Goal: Task Accomplishment & Management: Use online tool/utility

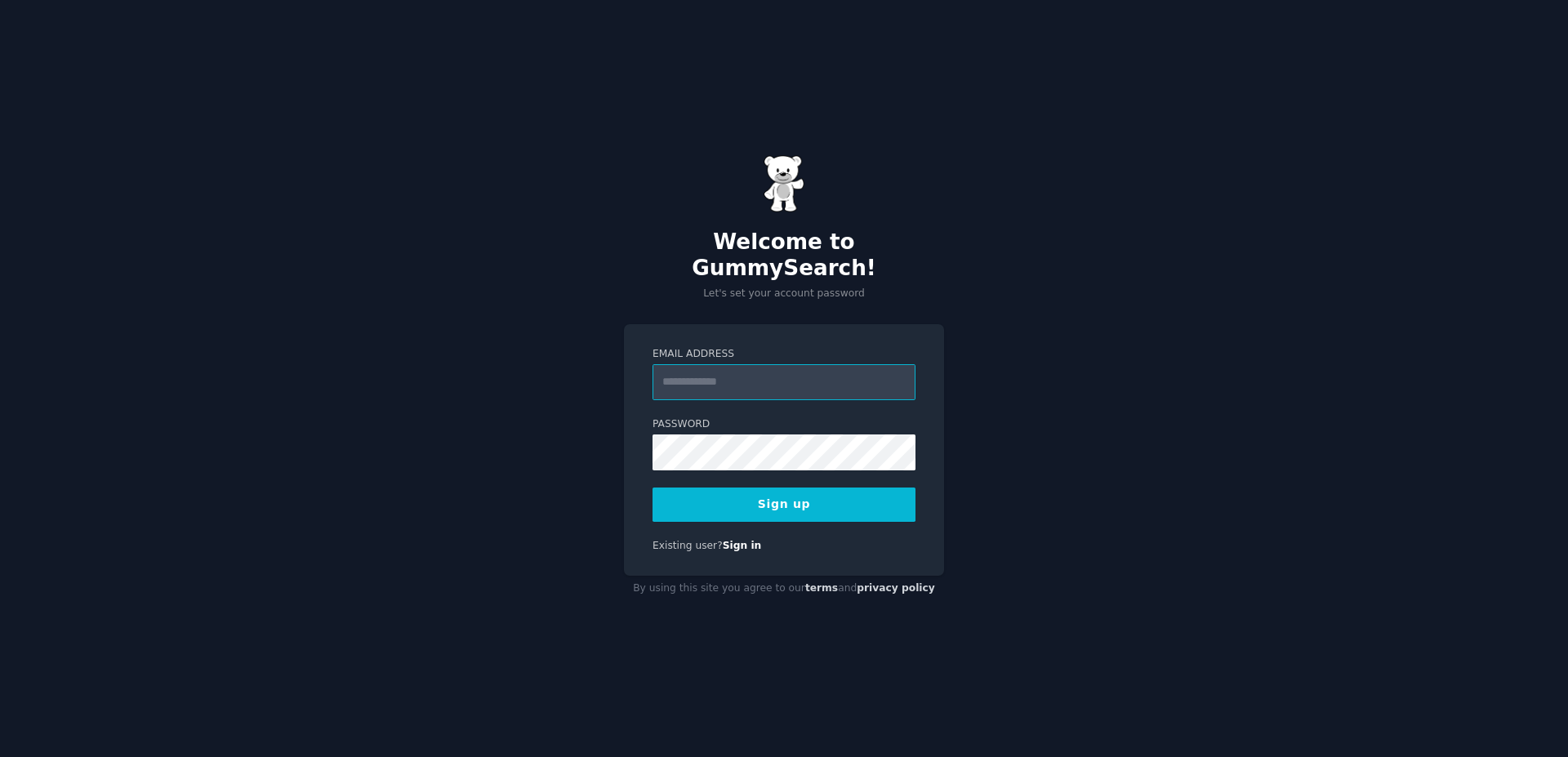
paste input "**********"
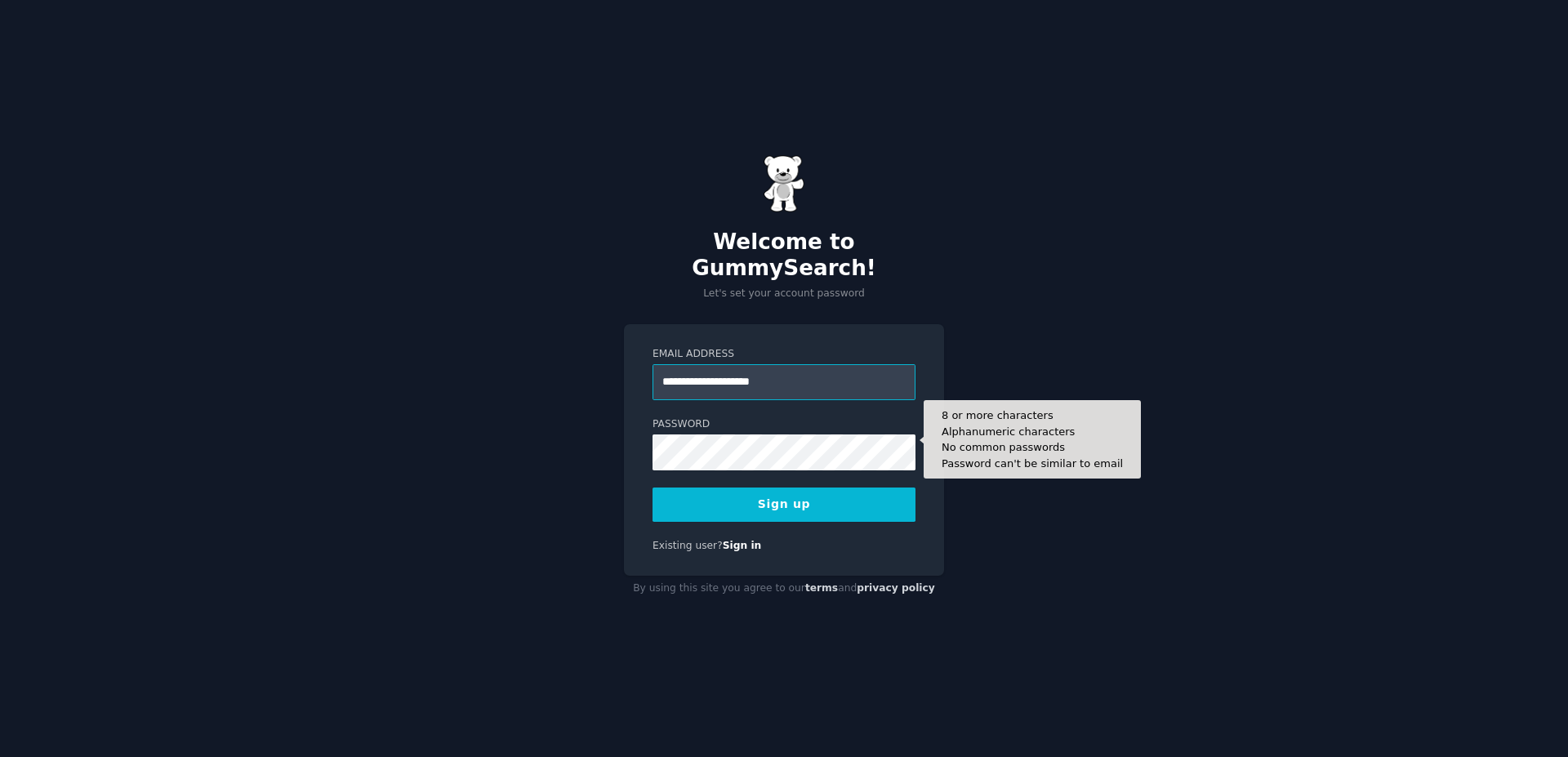
type input "**********"
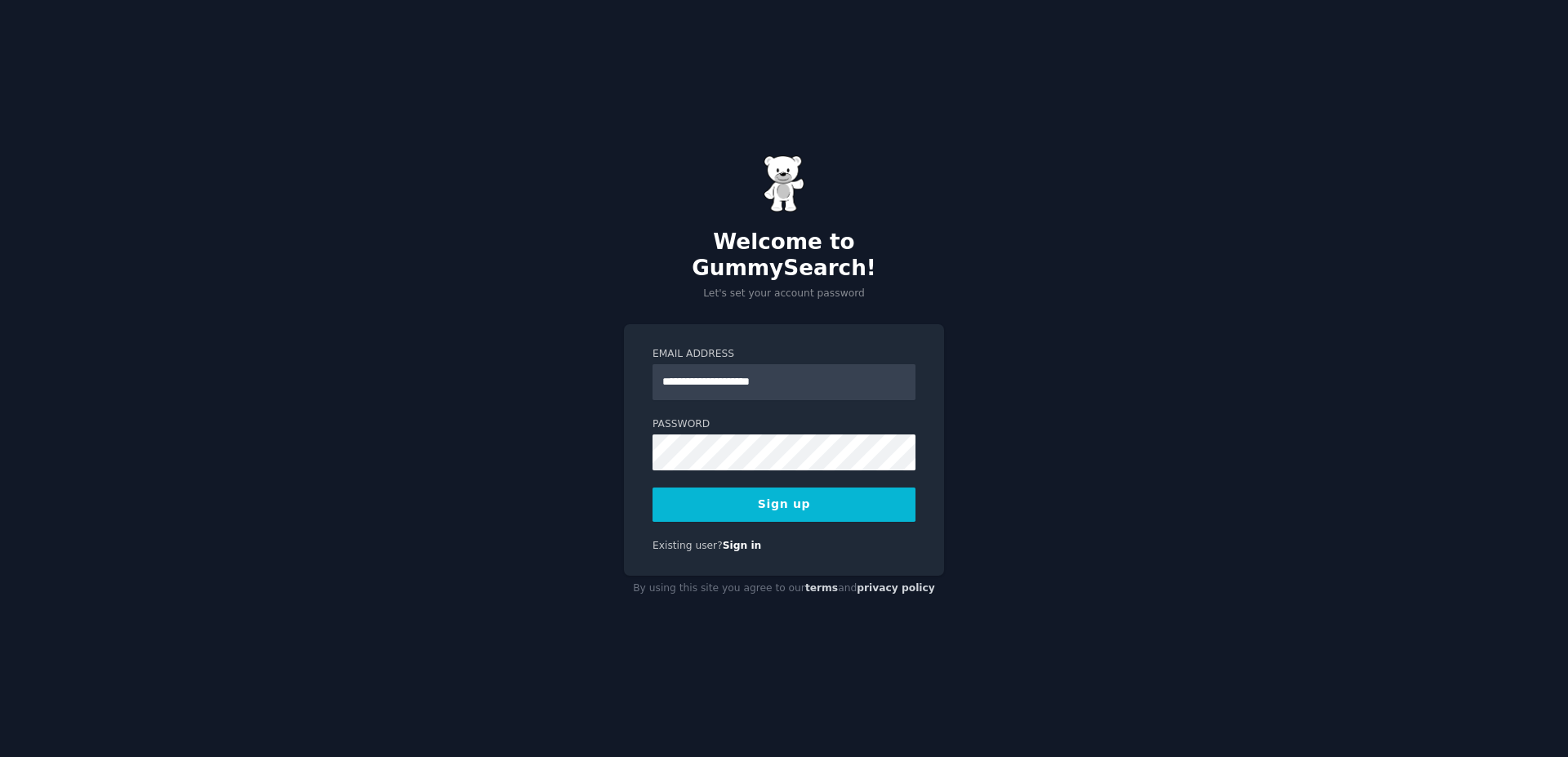
click at [783, 495] on button "Sign up" at bounding box center [784, 504] width 263 height 34
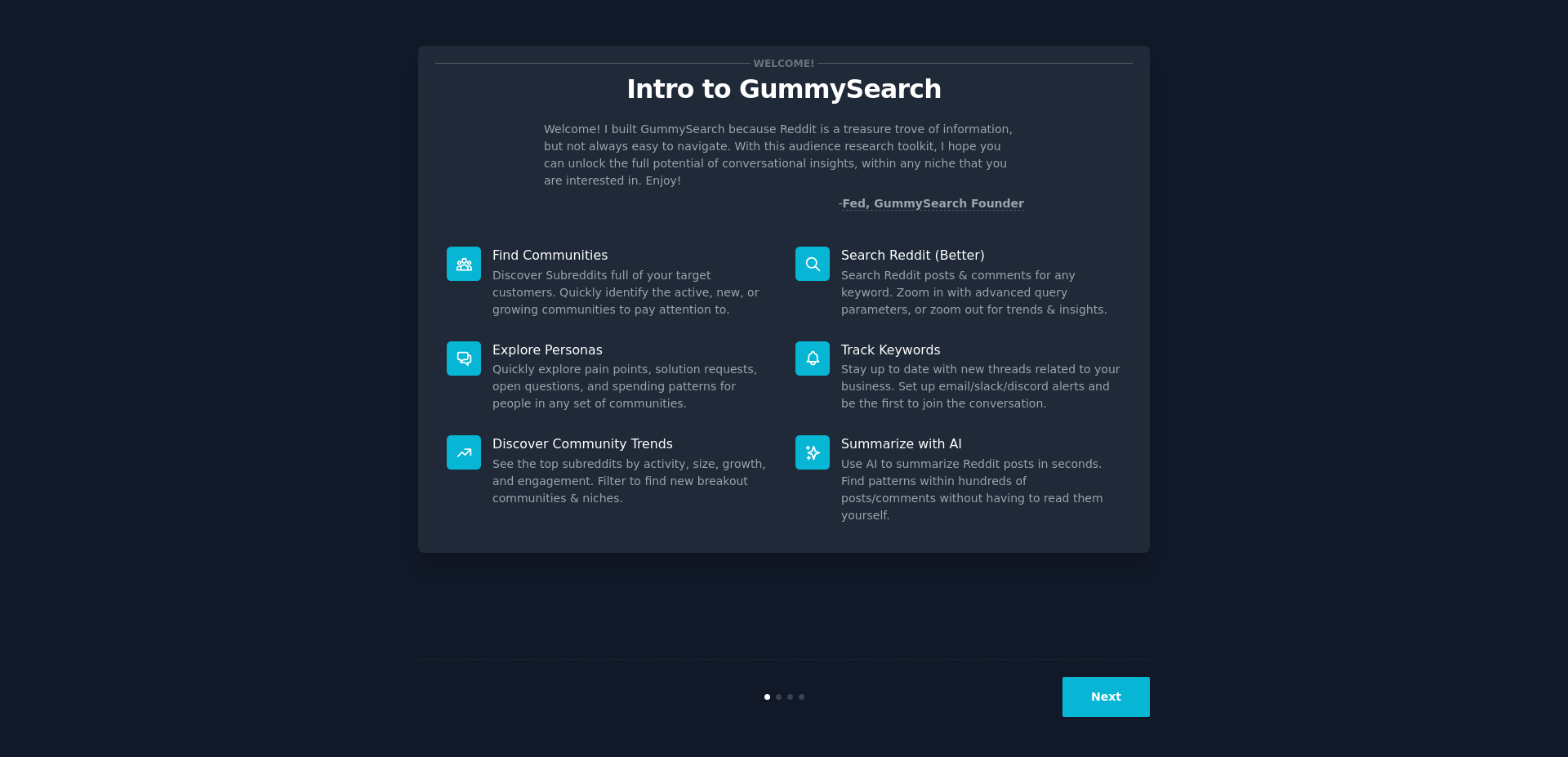
click at [1107, 710] on button "Next" at bounding box center [1106, 698] width 87 height 40
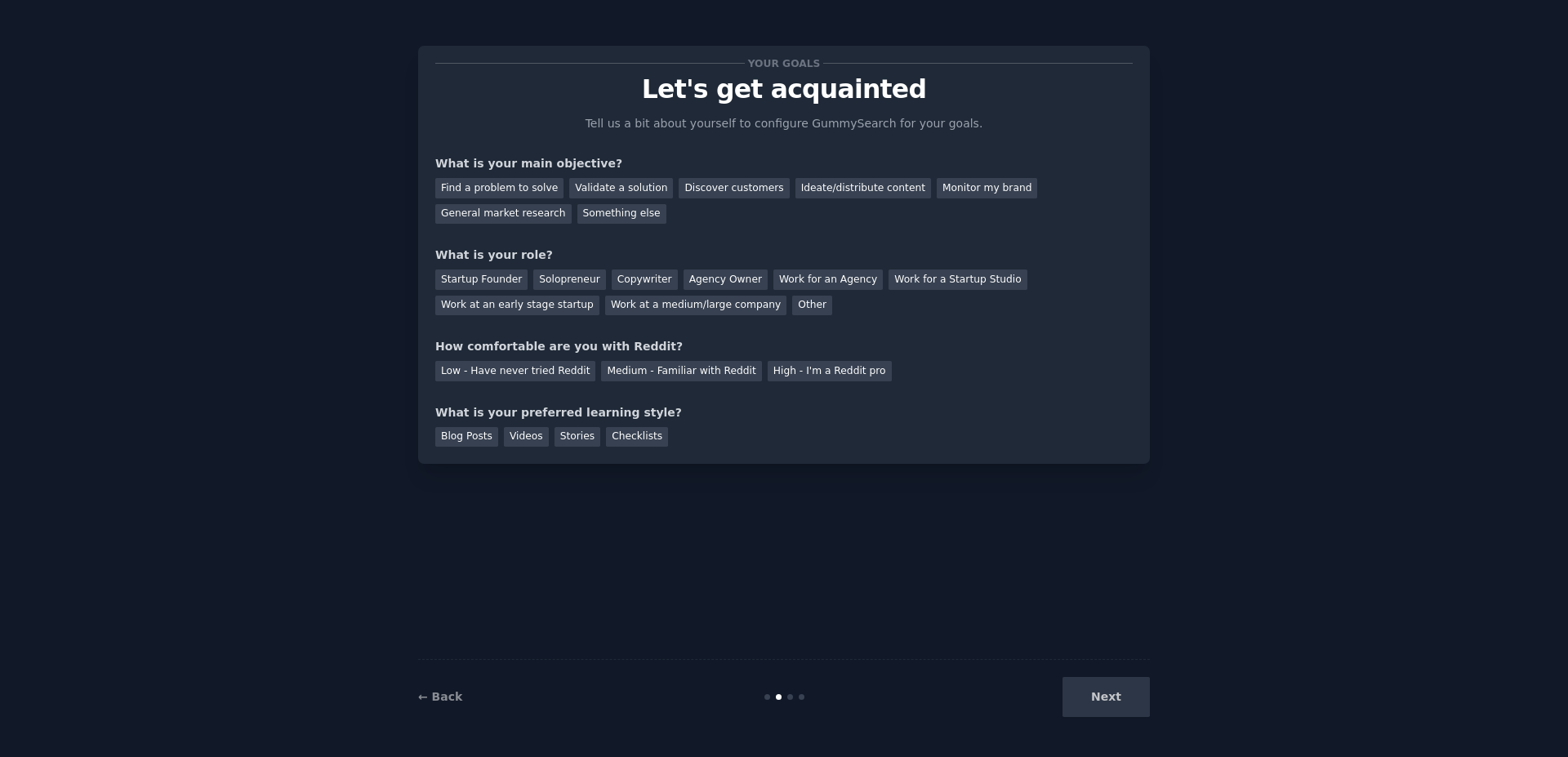
click at [1107, 710] on div "Next" at bounding box center [1028, 698] width 244 height 40
click at [1131, 699] on div "Next" at bounding box center [1028, 698] width 244 height 40
click at [437, 704] on div "← Back" at bounding box center [540, 697] width 244 height 18
click at [437, 696] on link "← Back" at bounding box center [440, 697] width 44 height 13
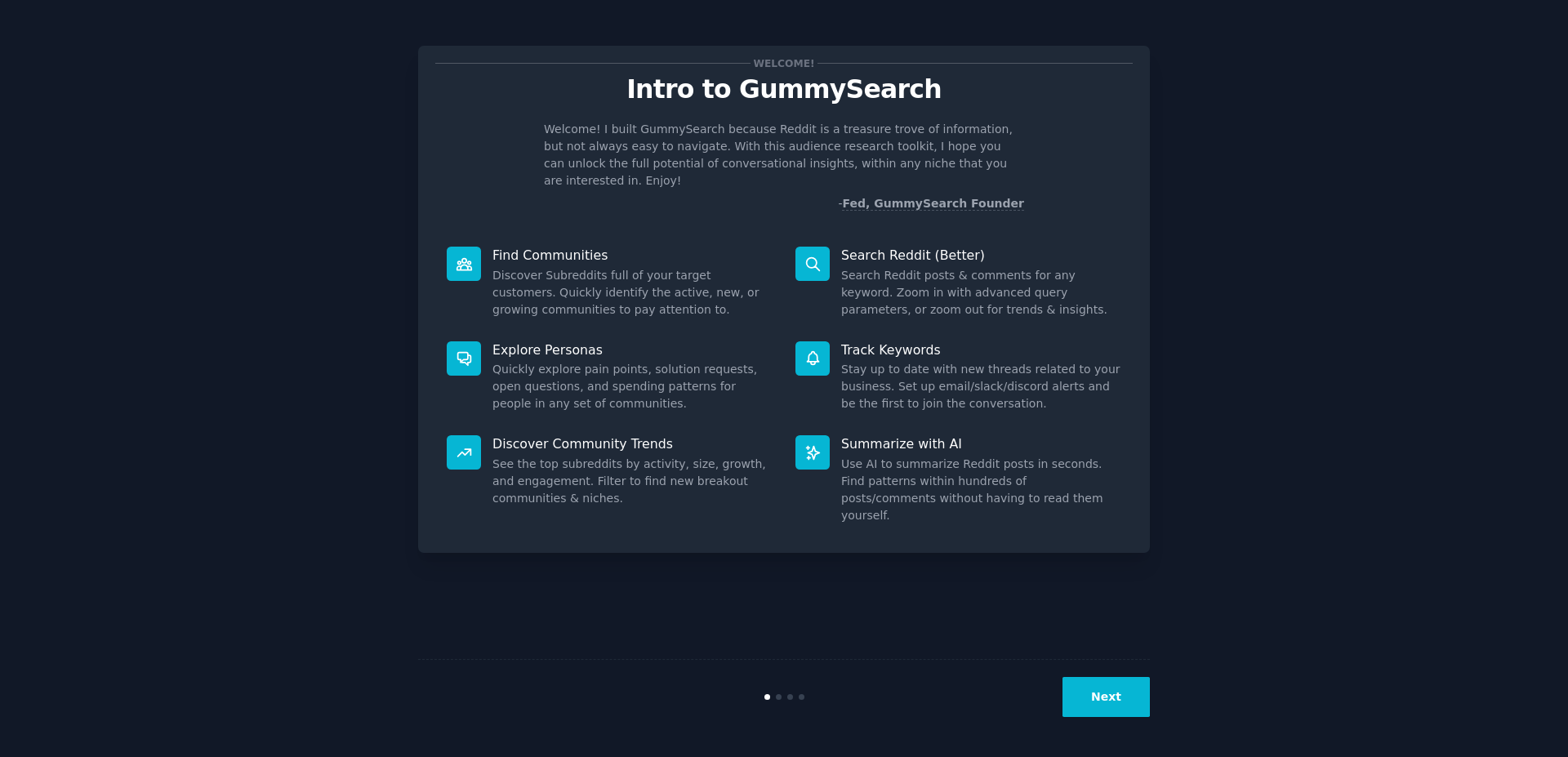
click at [555, 267] on dd "Discover Subreddits full of your target customers. Quickly identify the active,…" at bounding box center [632, 293] width 280 height 52
click at [479, 248] on div at bounding box center [463, 263] width 34 height 34
click at [675, 304] on div "Find Communities Discover Subreddits full of your target customers. Quickly ide…" at bounding box center [609, 282] width 349 height 95
click at [1004, 435] on p "Summarize with AI" at bounding box center [981, 443] width 280 height 18
click at [1121, 710] on button "Next" at bounding box center [1106, 698] width 87 height 40
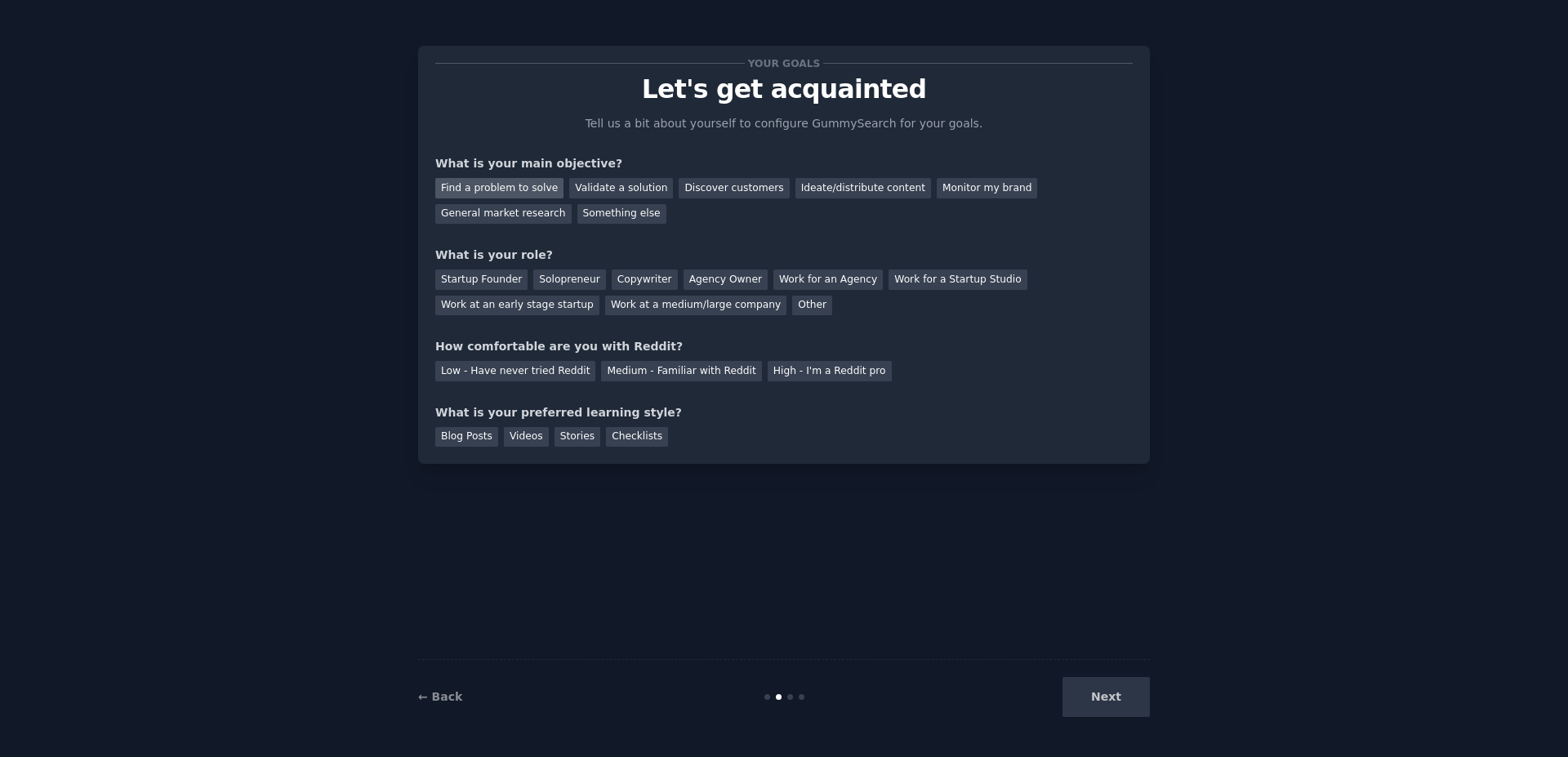
click at [497, 190] on div "Find a problem to solve" at bounding box center [498, 188] width 128 height 20
click at [720, 194] on div "Discover customers" at bounding box center [733, 188] width 110 height 20
click at [476, 183] on div "Find a problem to solve" at bounding box center [498, 188] width 128 height 20
click at [1131, 708] on div "Next" at bounding box center [1028, 698] width 244 height 40
click at [1080, 683] on div "Next" at bounding box center [1028, 698] width 244 height 40
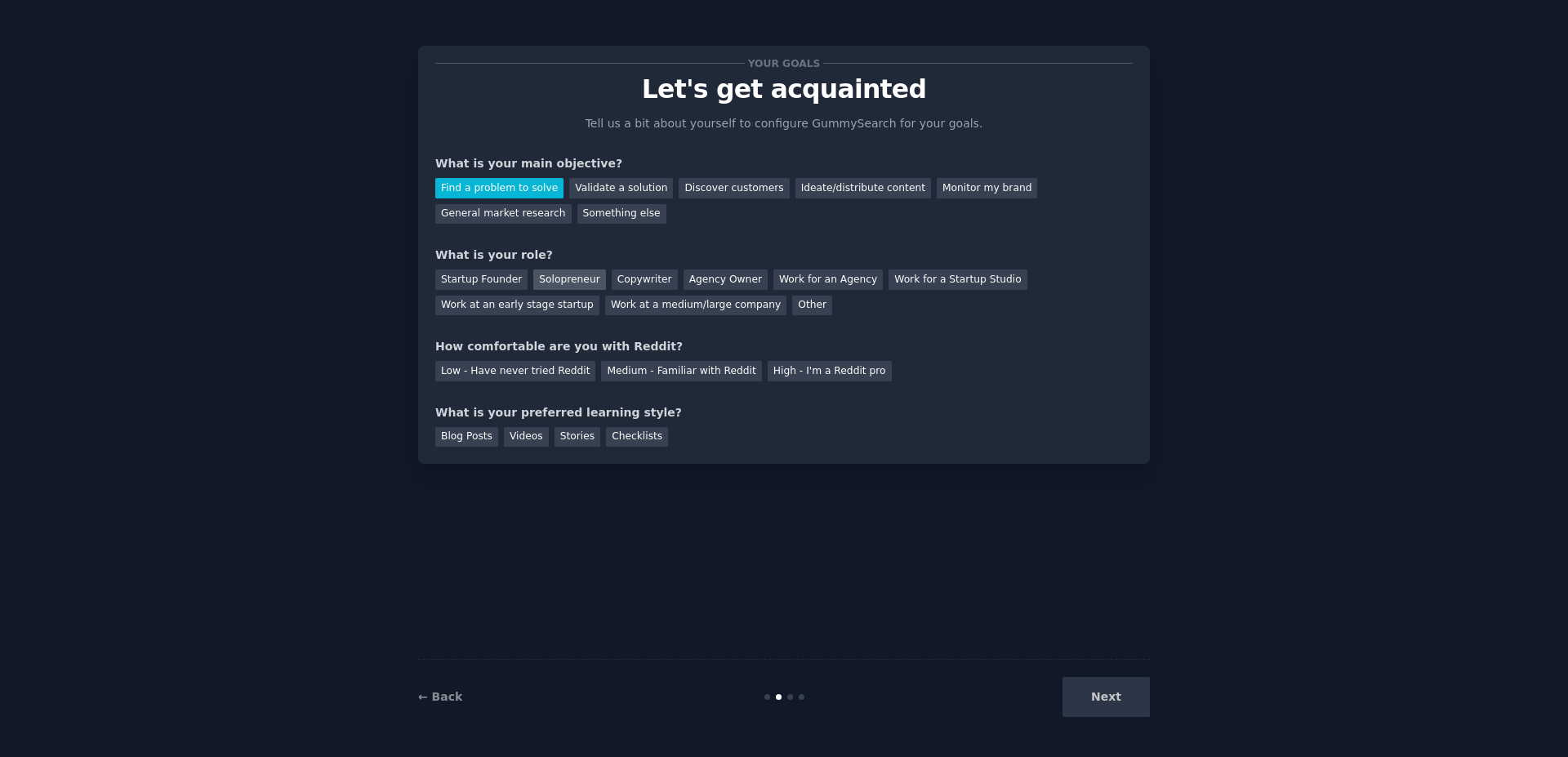
click at [558, 277] on div "Solopreneur" at bounding box center [569, 279] width 72 height 20
click at [521, 380] on div "Low - Have never tried Reddit" at bounding box center [514, 371] width 160 height 20
click at [462, 437] on div "Blog Posts" at bounding box center [466, 437] width 63 height 20
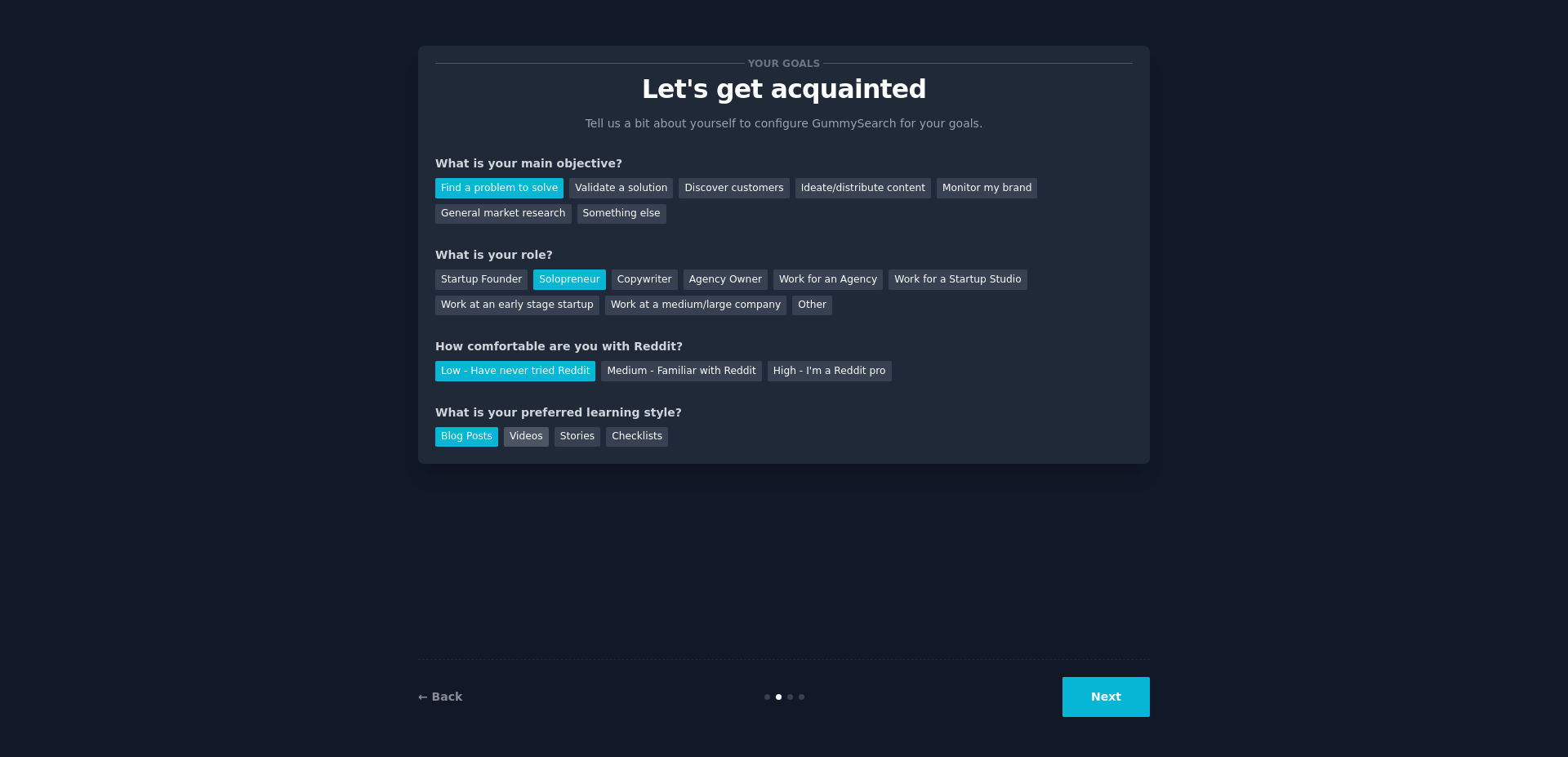
click at [516, 438] on div "Videos" at bounding box center [526, 437] width 45 height 20
click at [1117, 708] on button "Next" at bounding box center [1106, 698] width 87 height 40
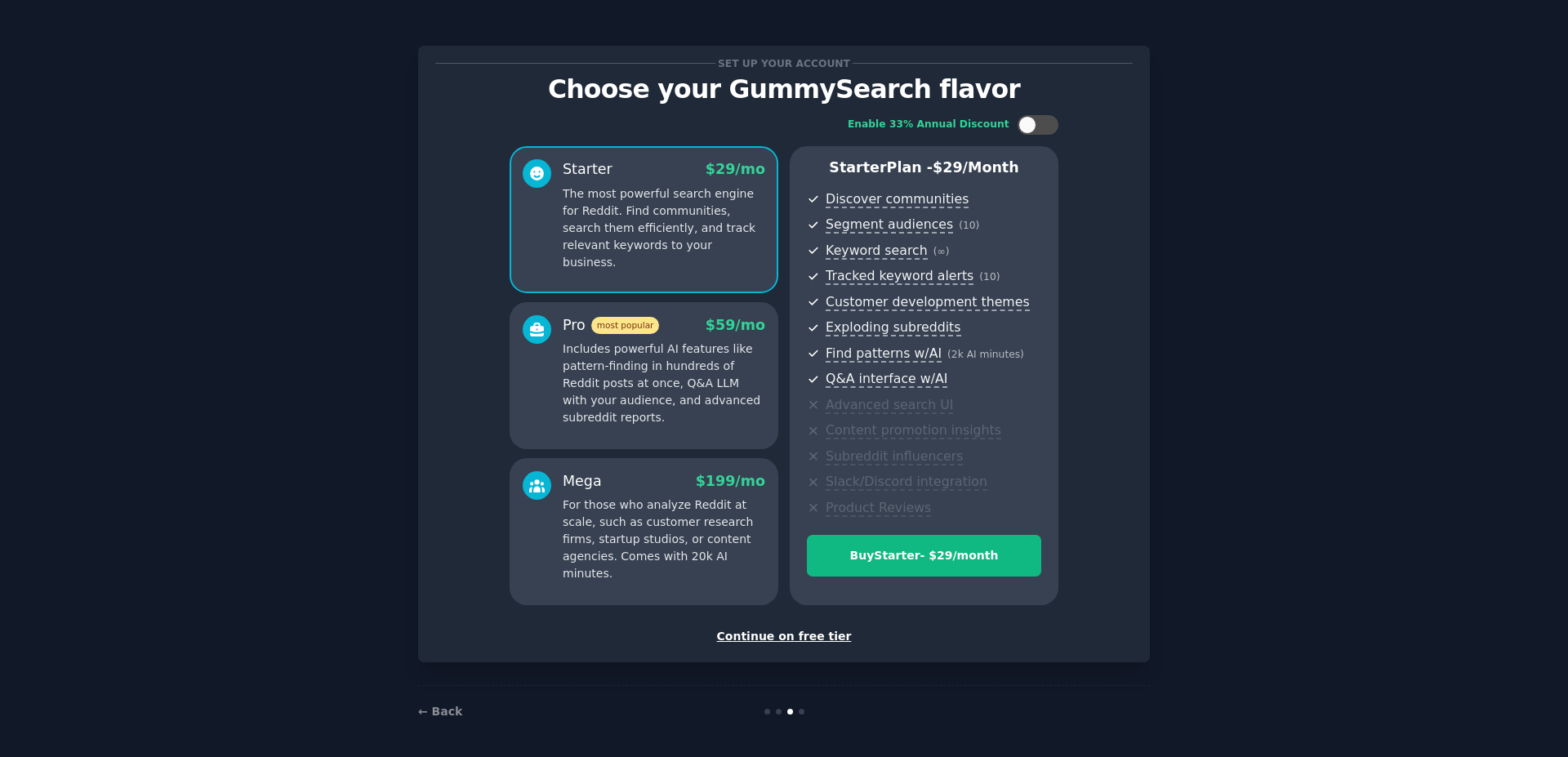
click at [796, 632] on div "Continue on free tier" at bounding box center [784, 637] width 697 height 18
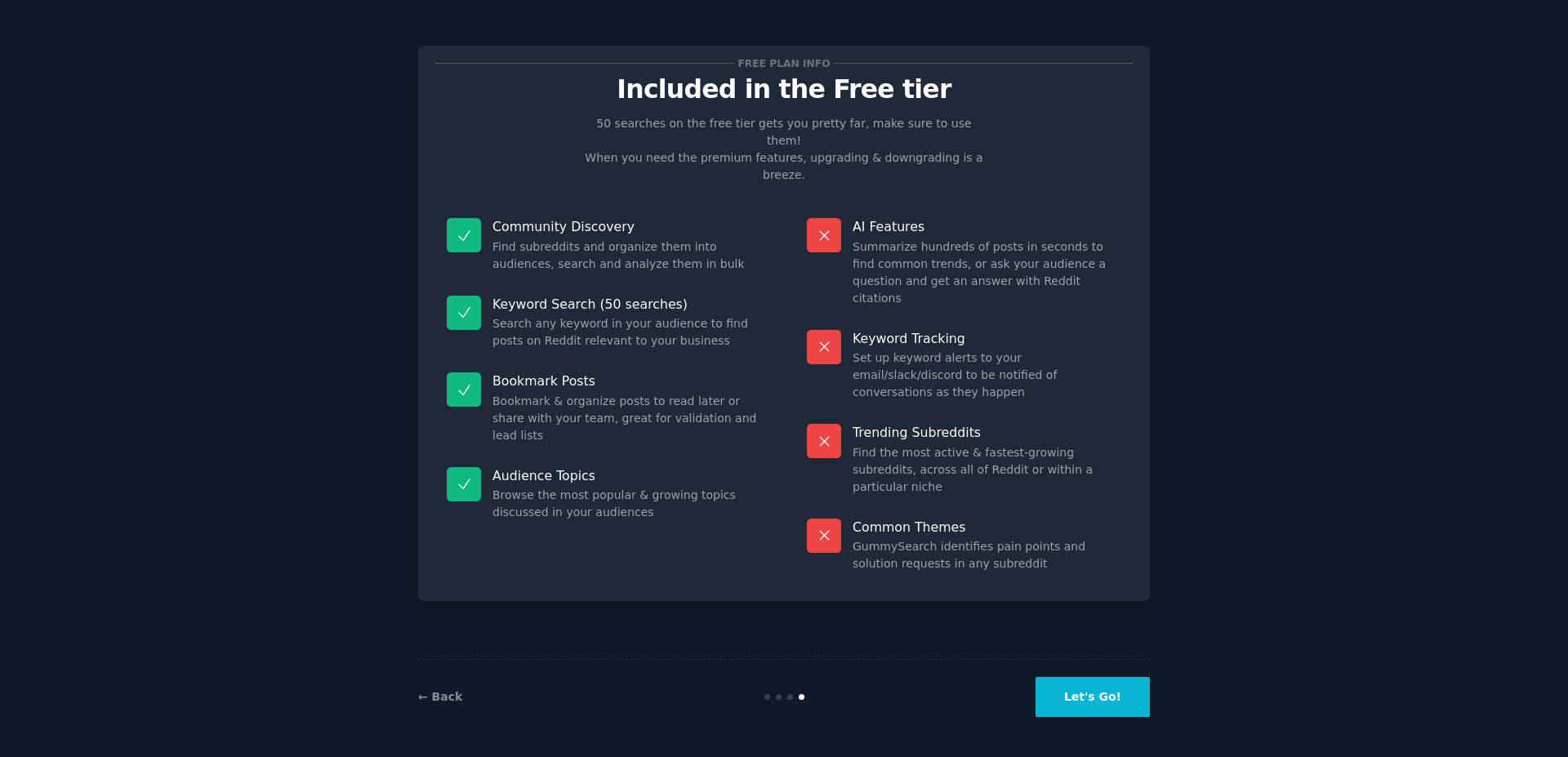
click at [1106, 704] on button "Let's Go!" at bounding box center [1092, 698] width 115 height 40
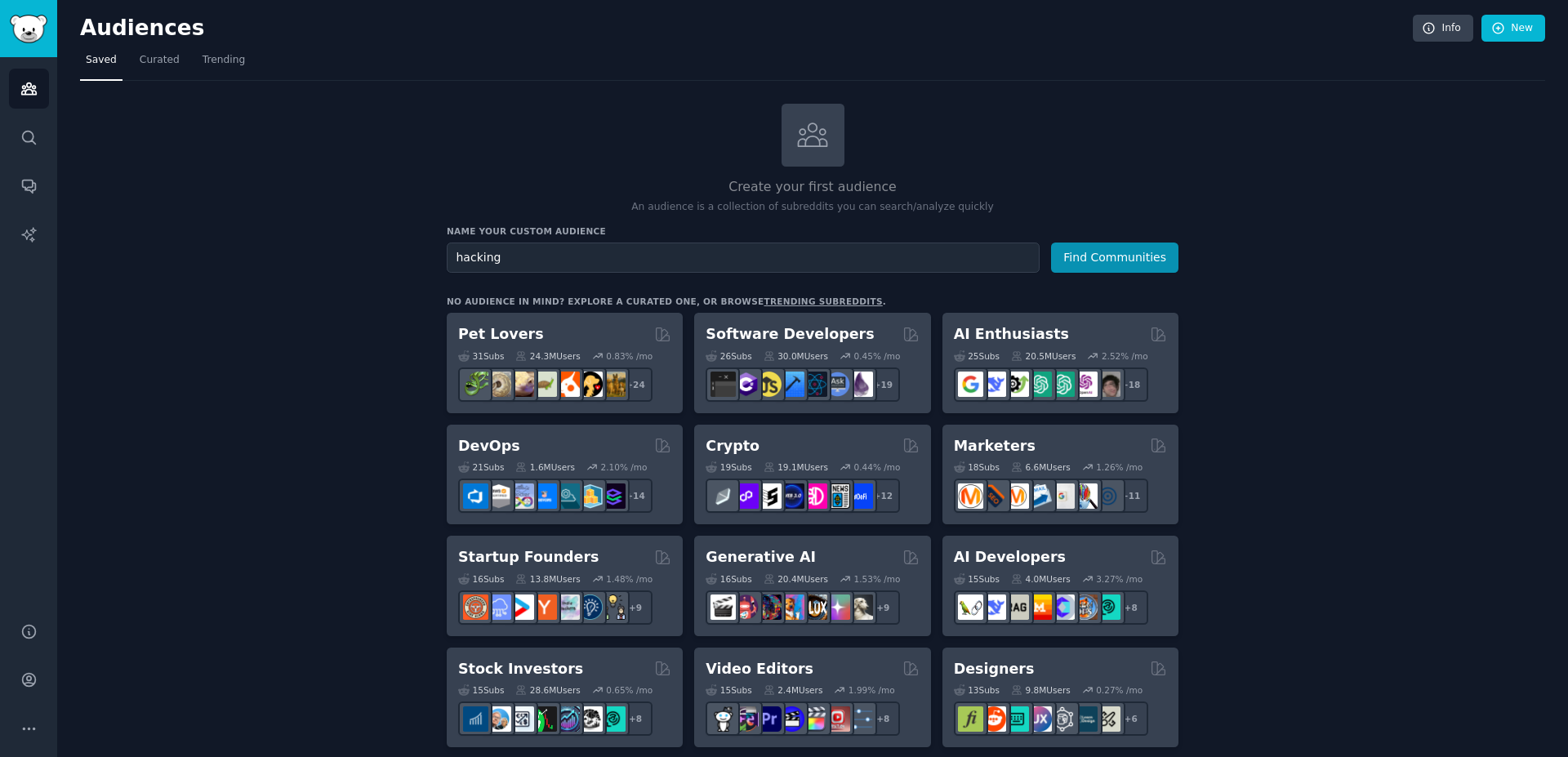
type input "hacking"
click at [1051, 243] on button "Find Communities" at bounding box center [1115, 258] width 127 height 30
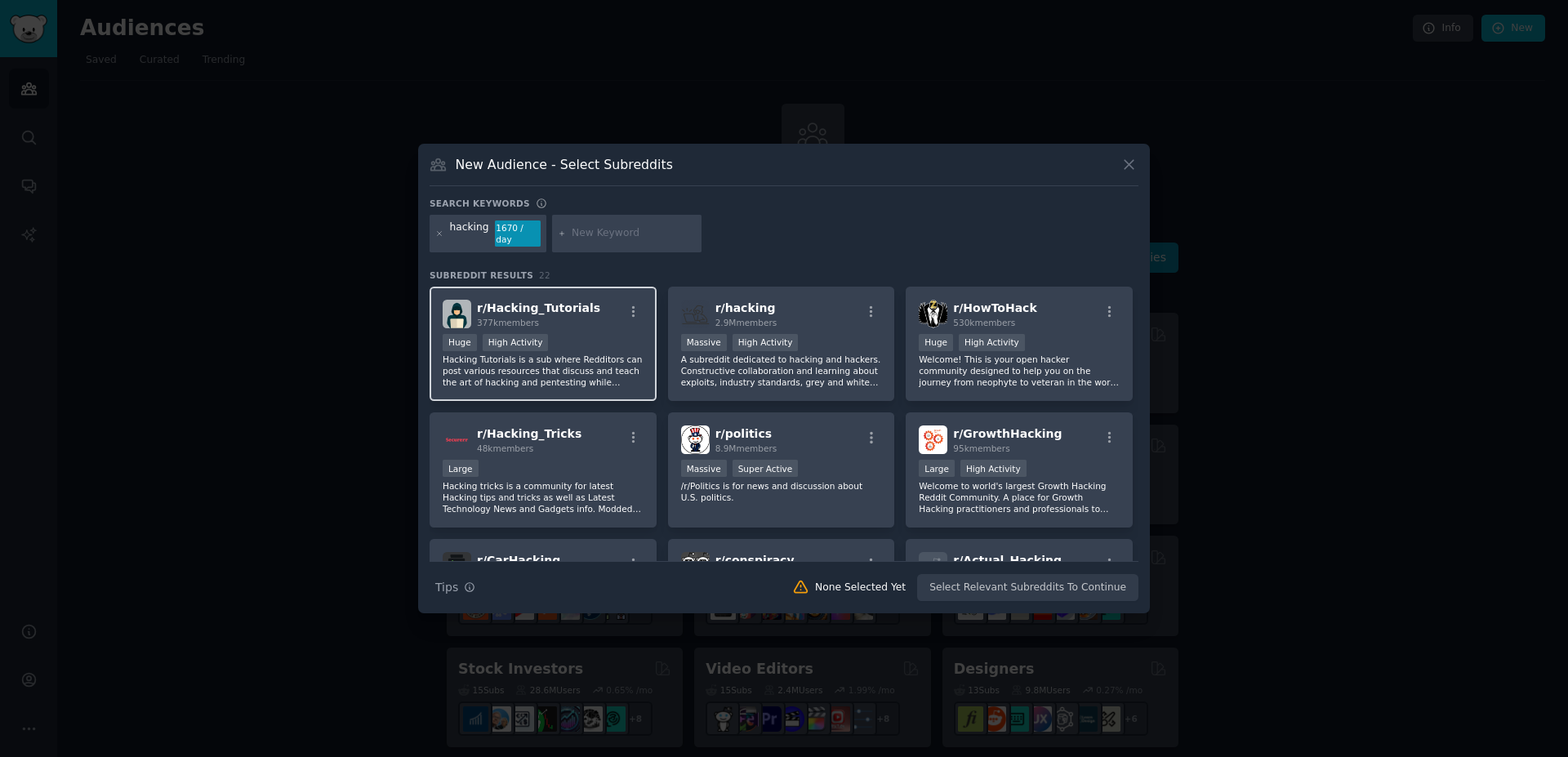
click at [591, 314] on div "r/ Hacking_Tutorials 377k members" at bounding box center [543, 314] width 201 height 28
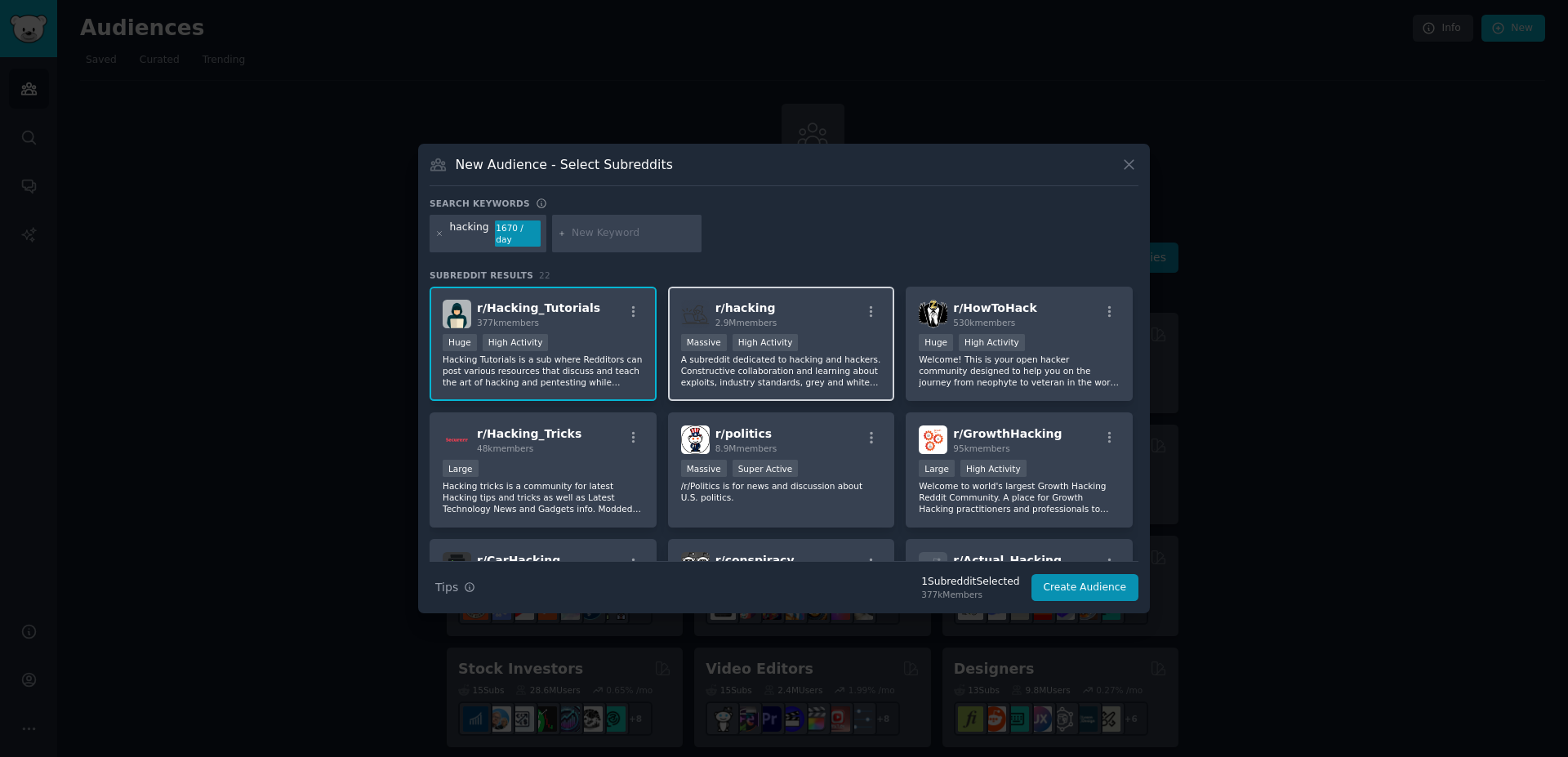
click at [842, 323] on div "r/ hacking 2.9M members >= 80th percentile for submissions / day Massive High A…" at bounding box center [781, 345] width 227 height 115
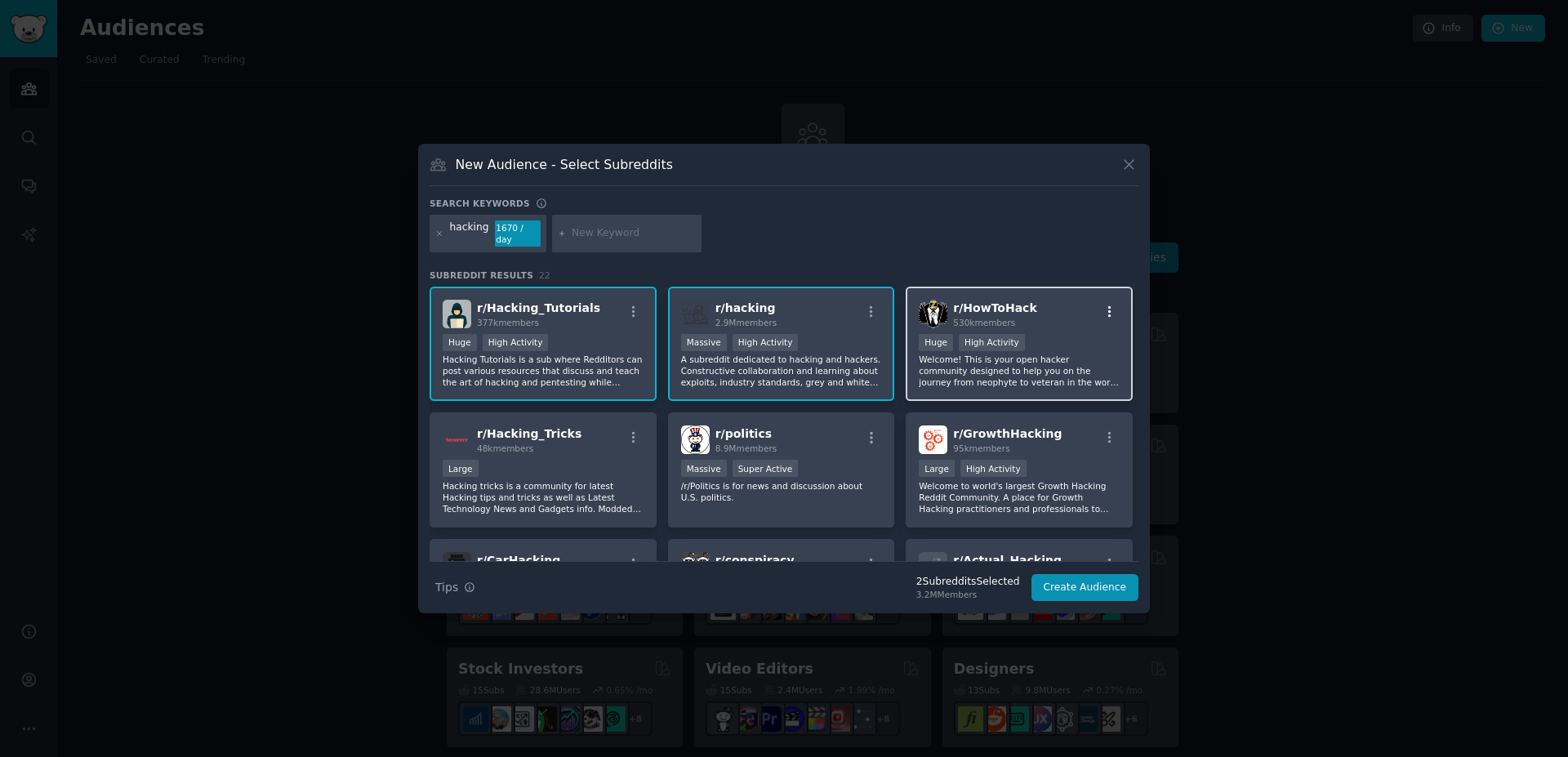
click at [1099, 311] on button "button" at bounding box center [1109, 312] width 20 height 15
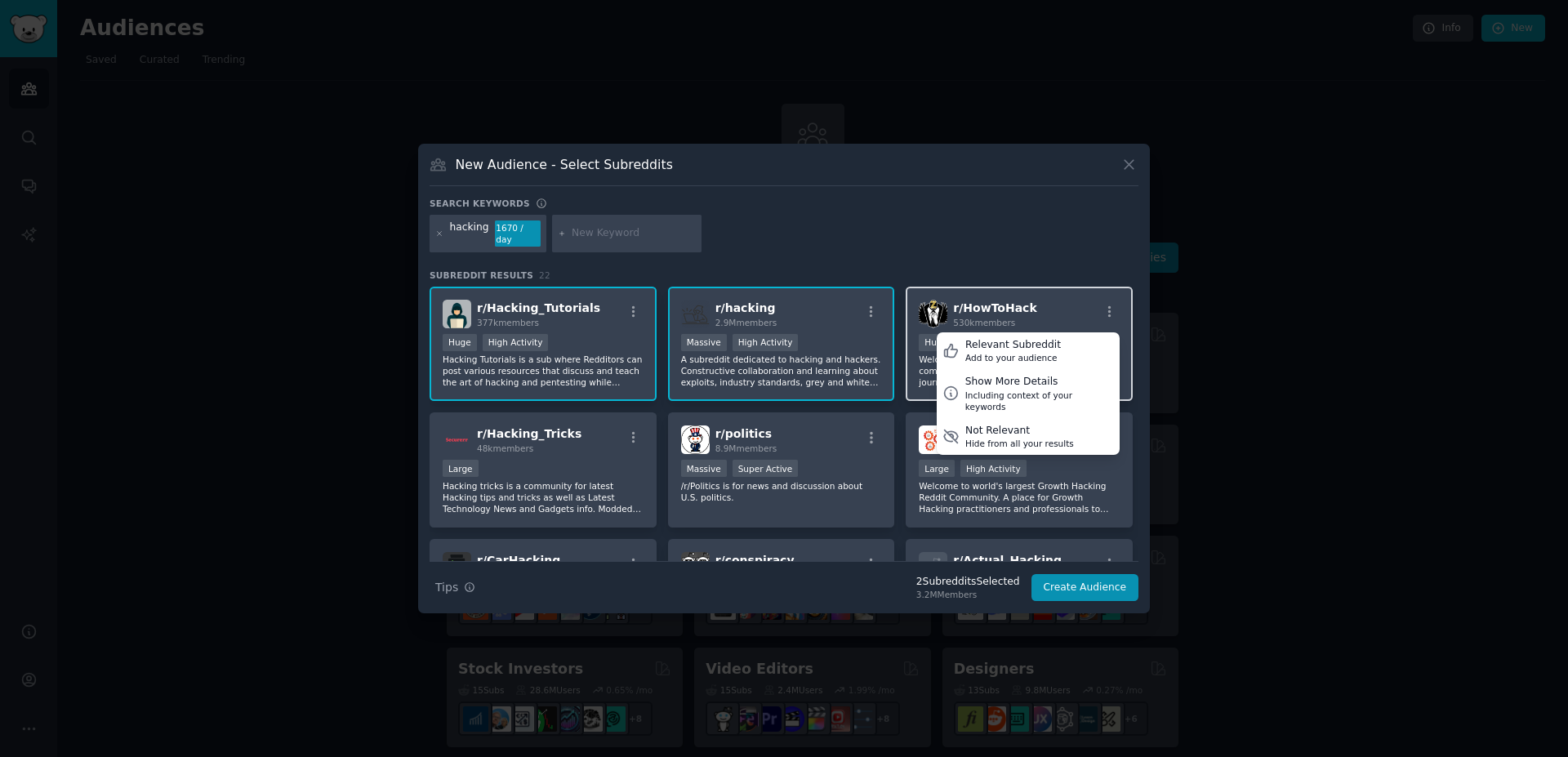
click at [1050, 299] on div "r/ HowToHack 530k members Relevant Subreddit Add to your audience Show More Det…" at bounding box center [1019, 314] width 201 height 28
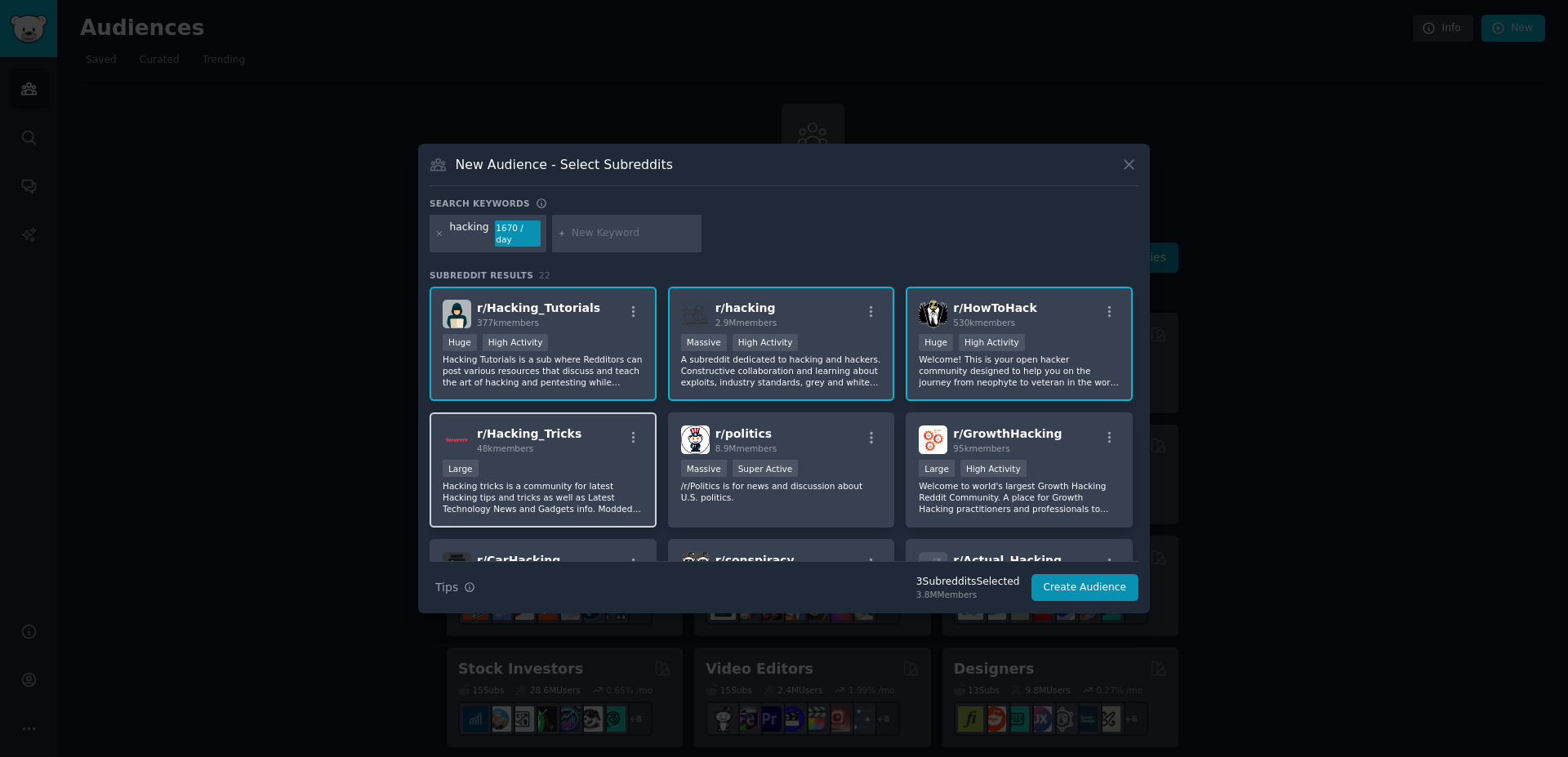
click at [569, 460] on div "Large" at bounding box center [543, 470] width 201 height 20
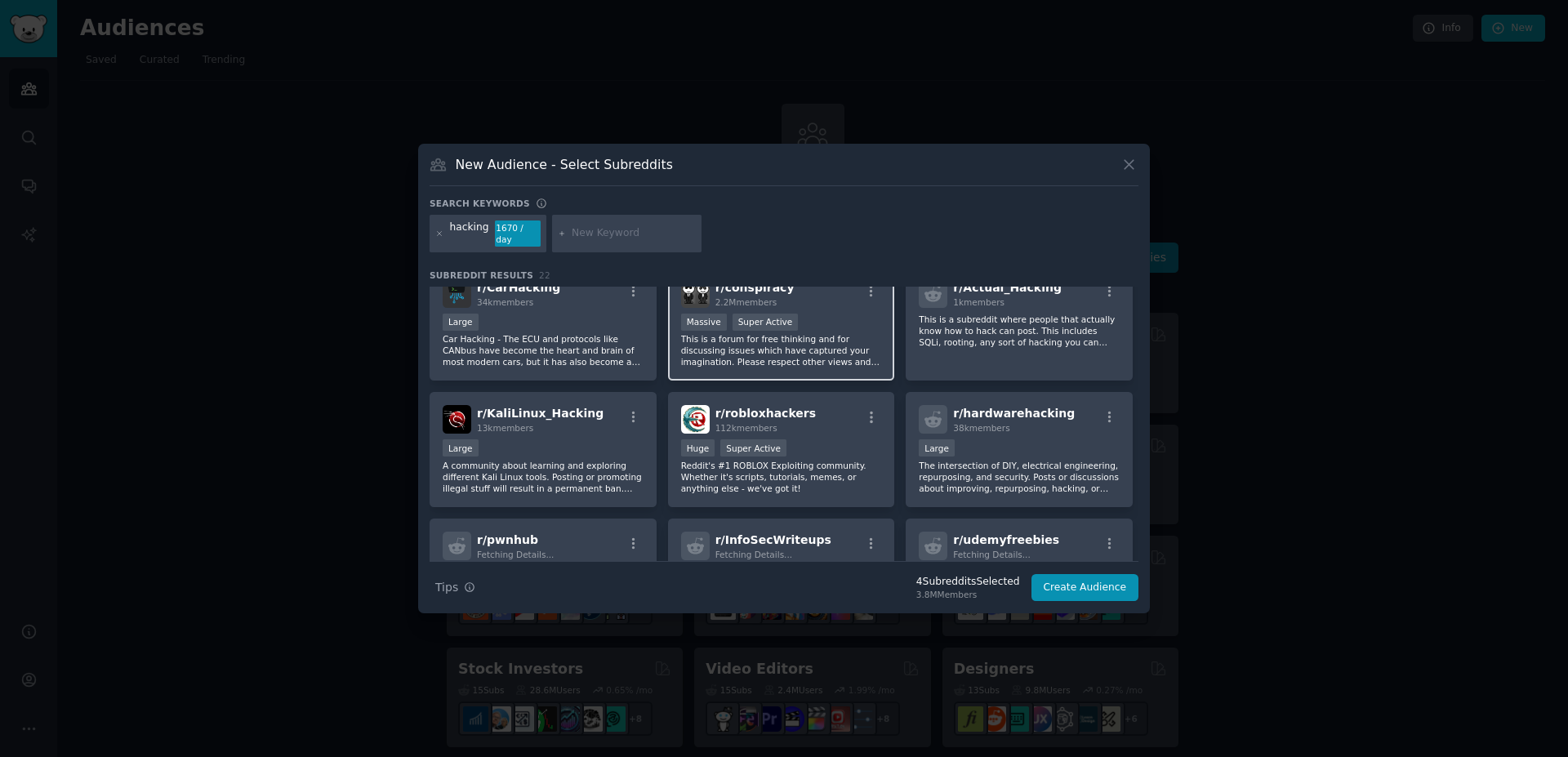
scroll to position [294, 0]
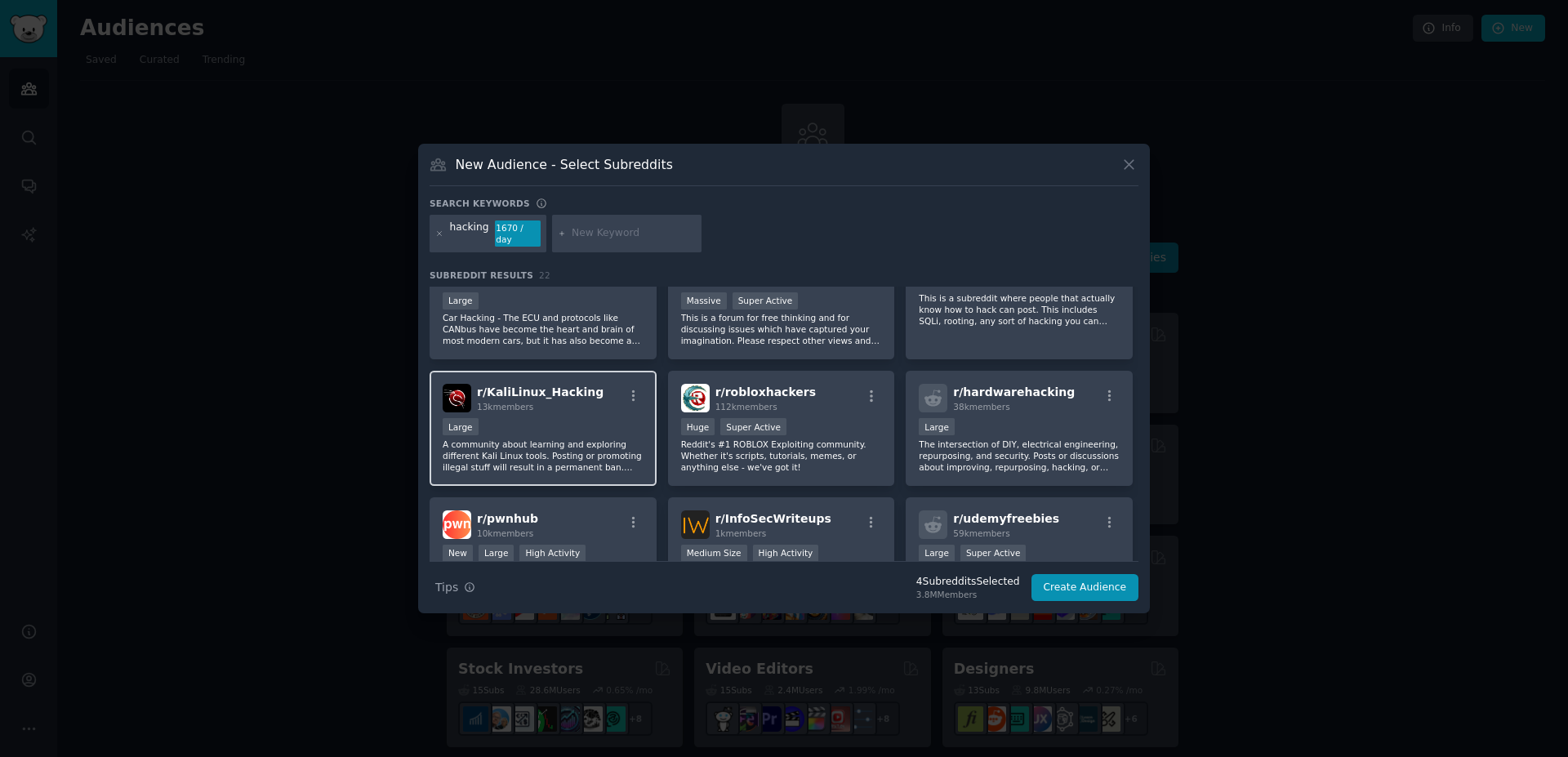
click at [564, 421] on div "Large" at bounding box center [543, 428] width 201 height 20
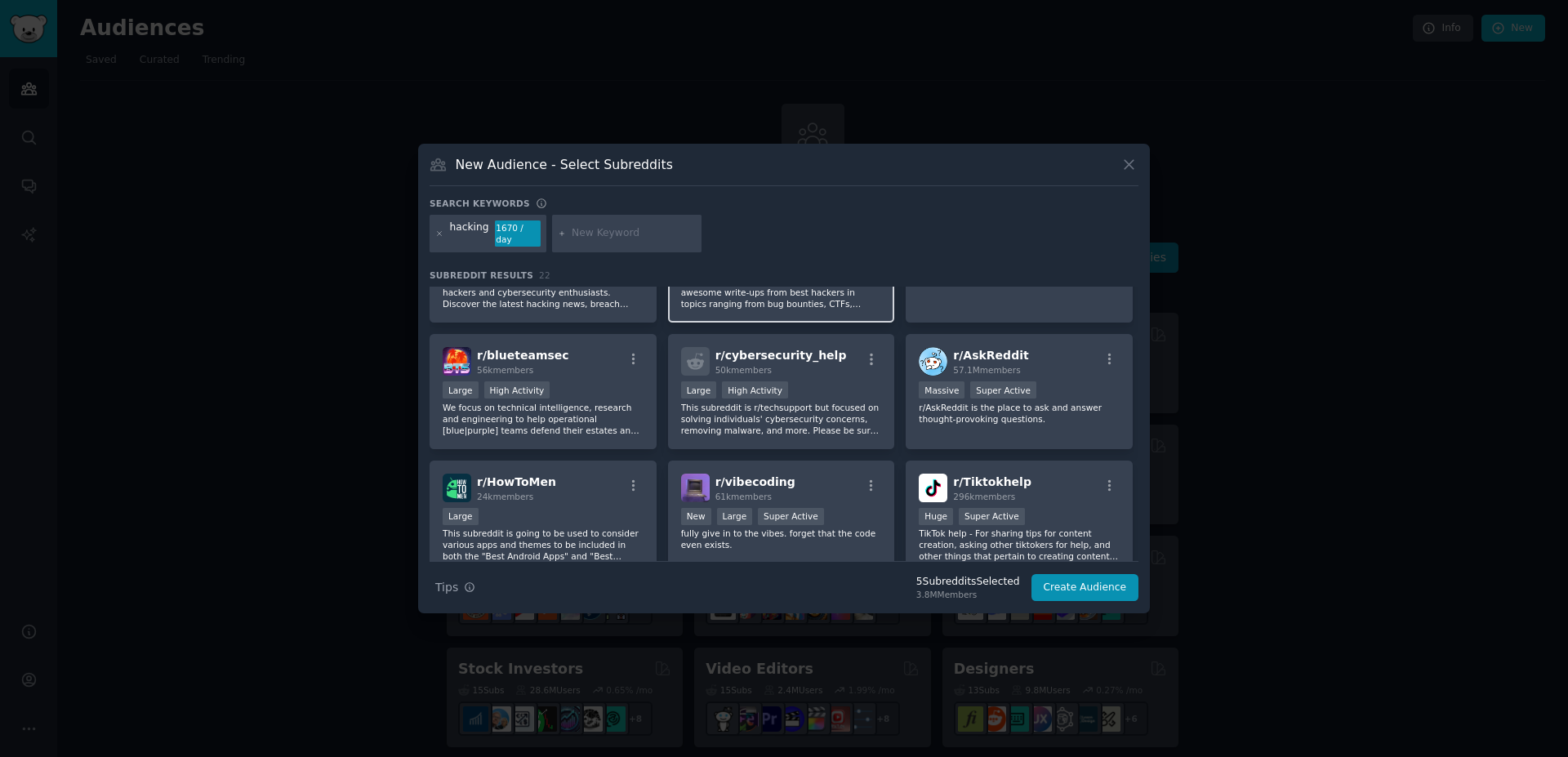
scroll to position [588, 0]
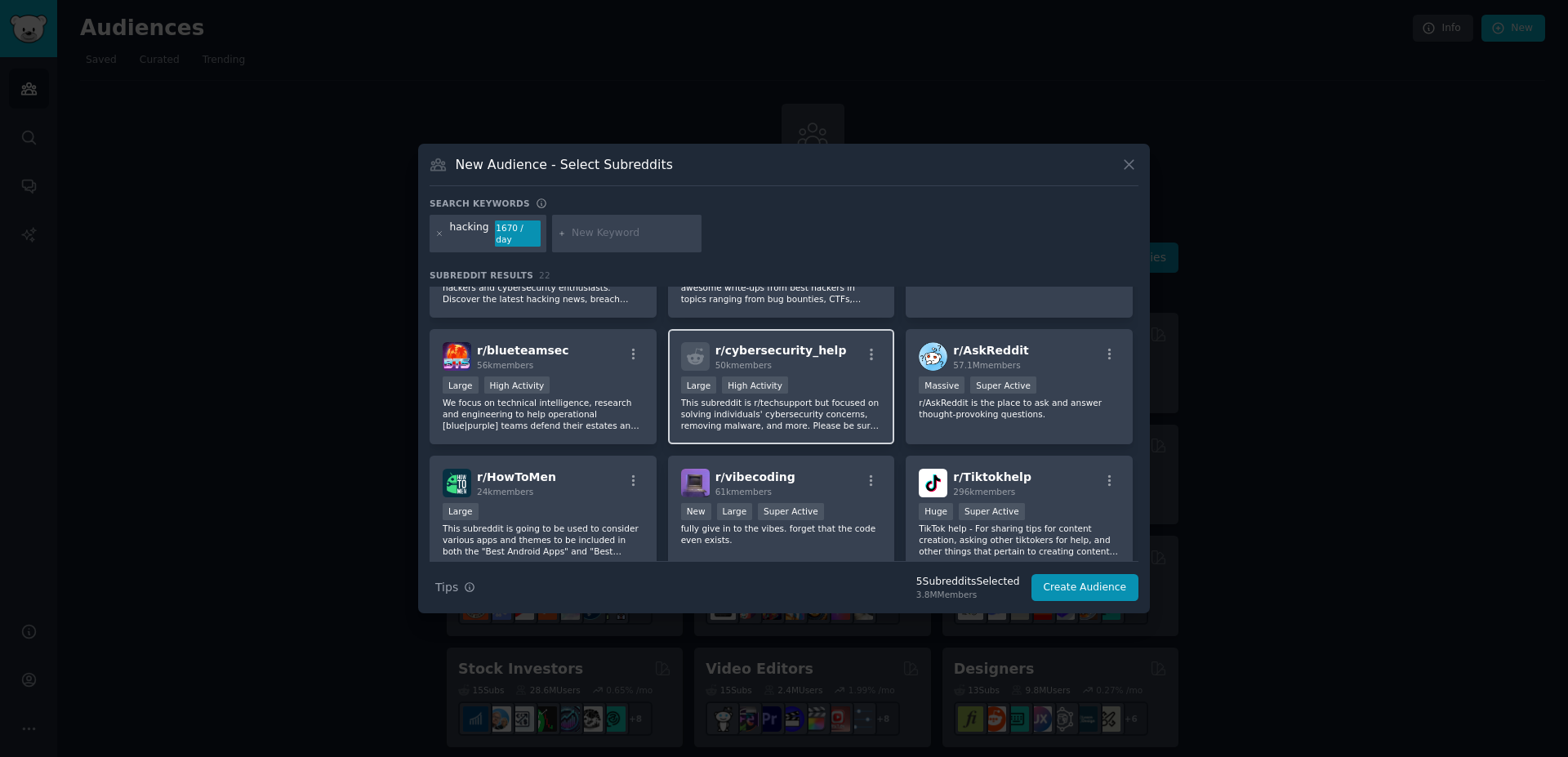
click at [816, 377] on div "Large High Activity" at bounding box center [781, 386] width 201 height 20
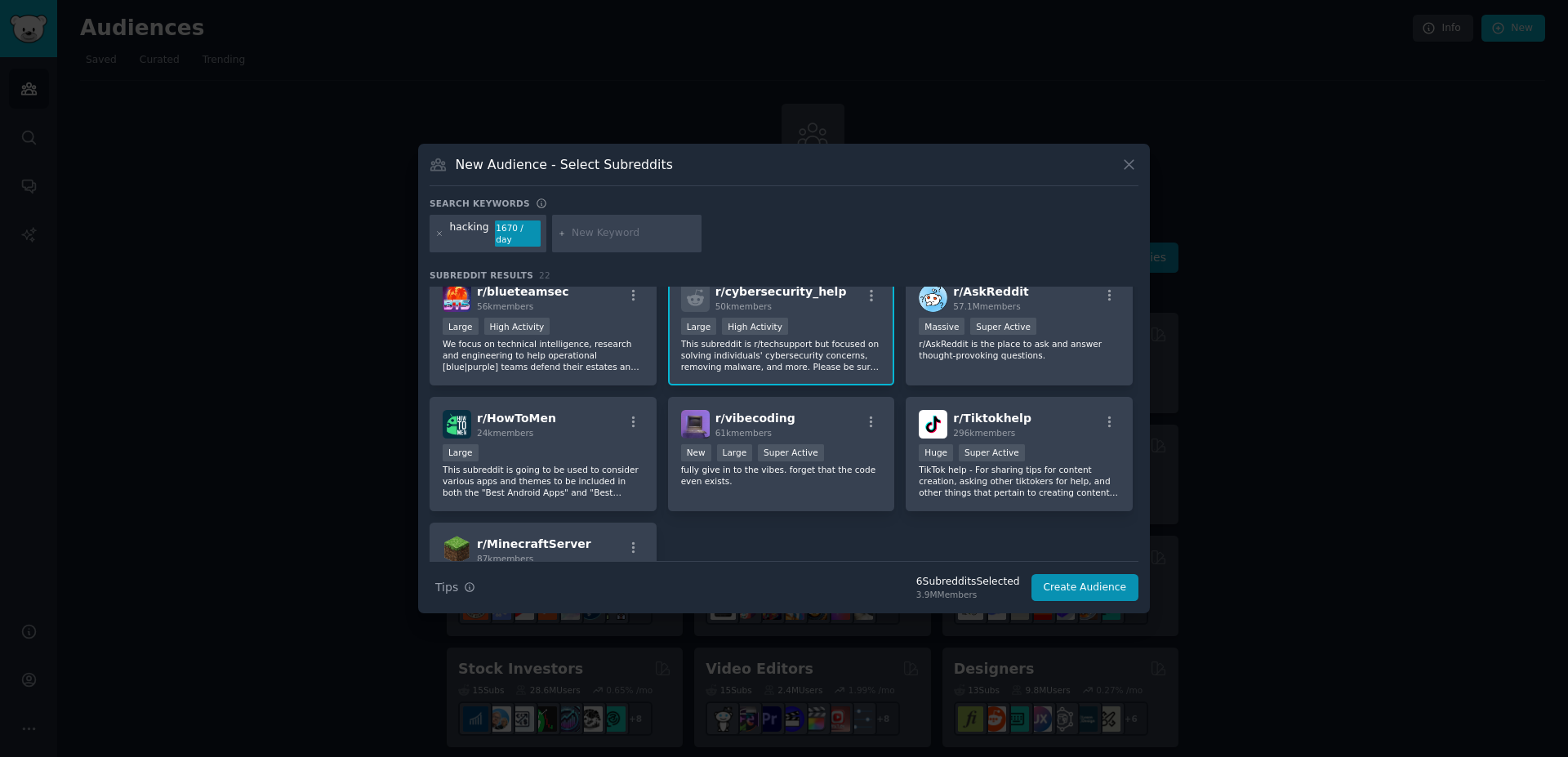
scroll to position [758, 0]
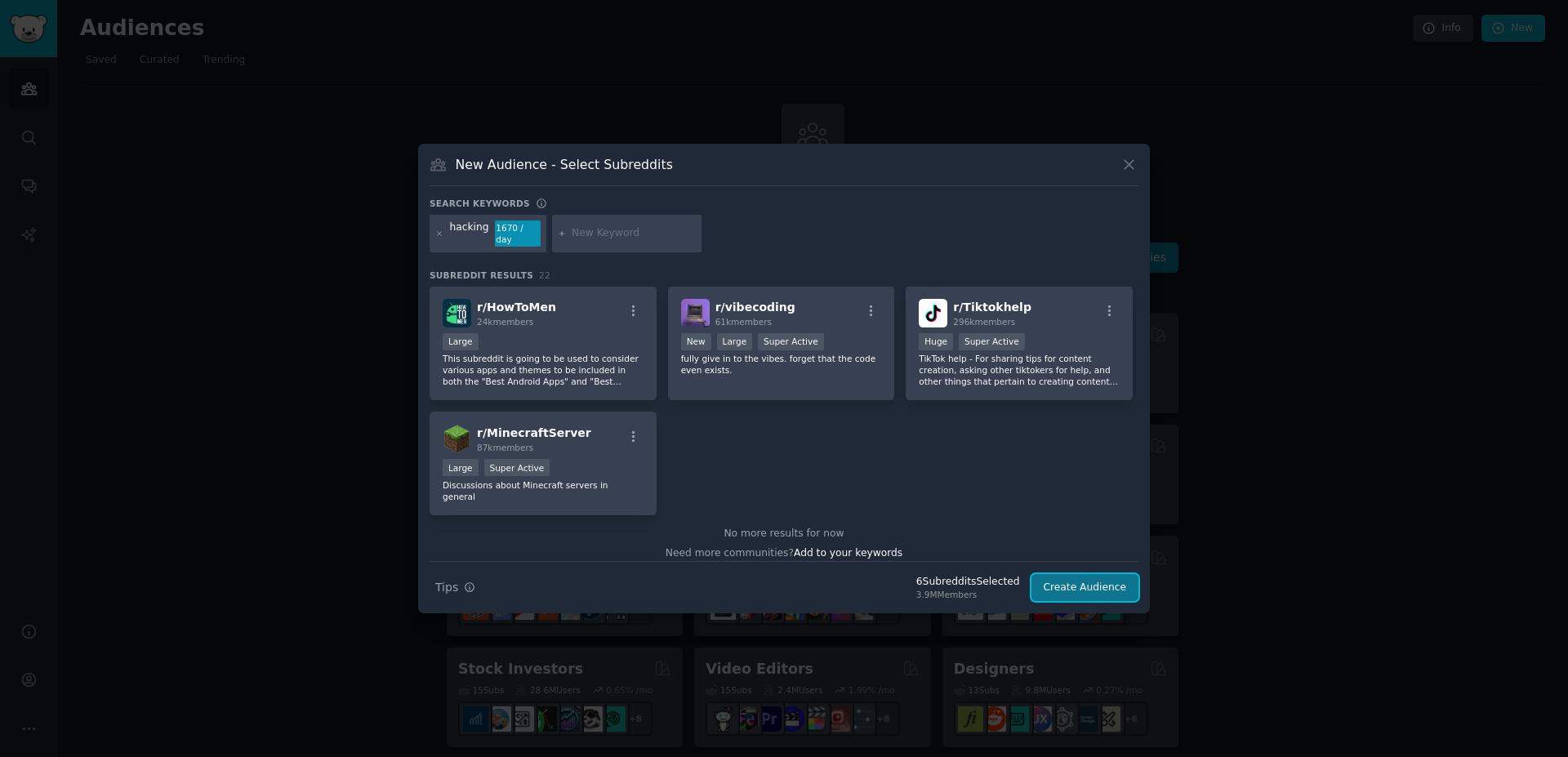
click at [1090, 586] on button "Create Audience" at bounding box center [1085, 587] width 108 height 28
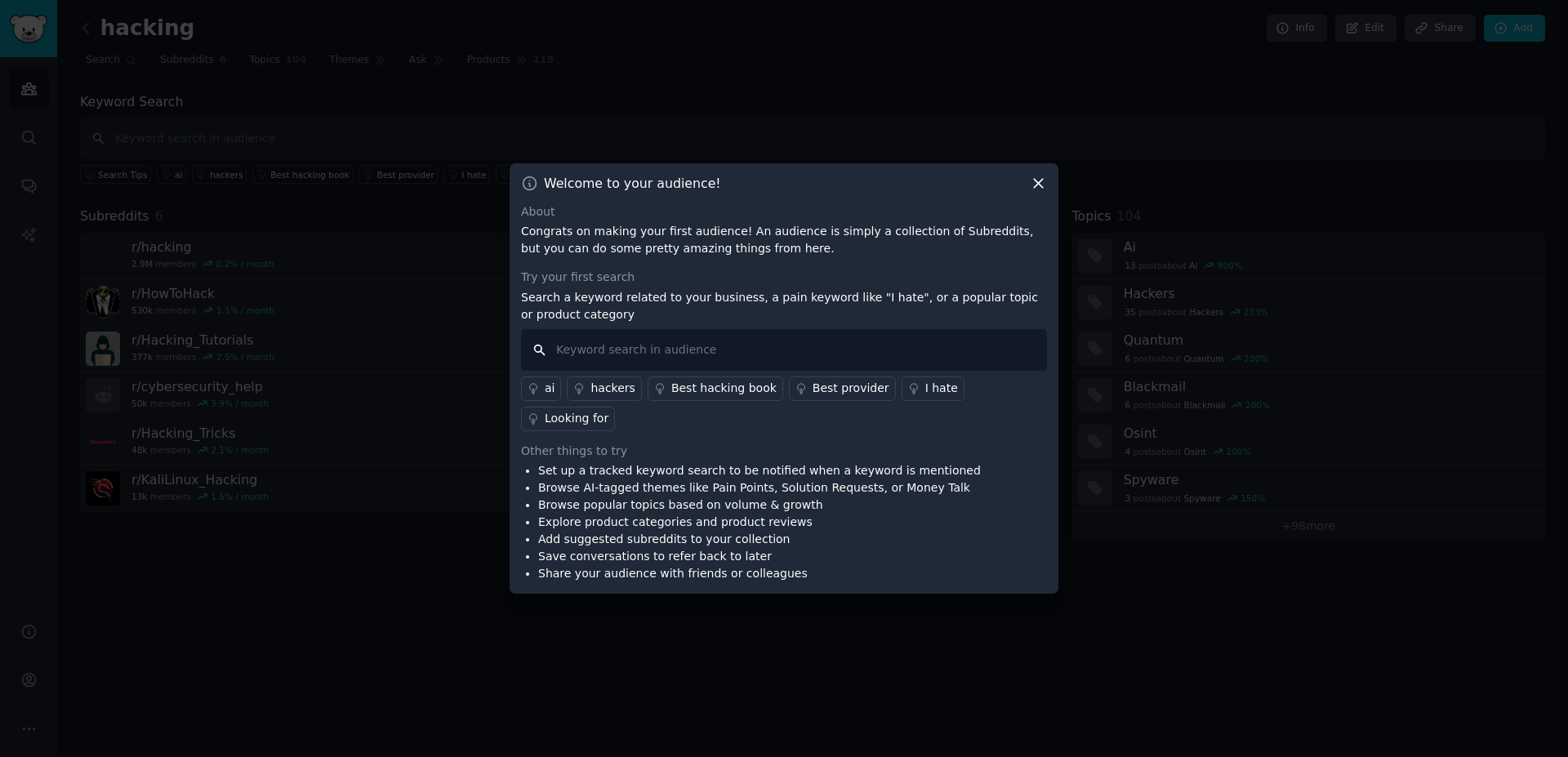
click at [601, 349] on input "text" at bounding box center [784, 350] width 526 height 42
type input "hacking courses"
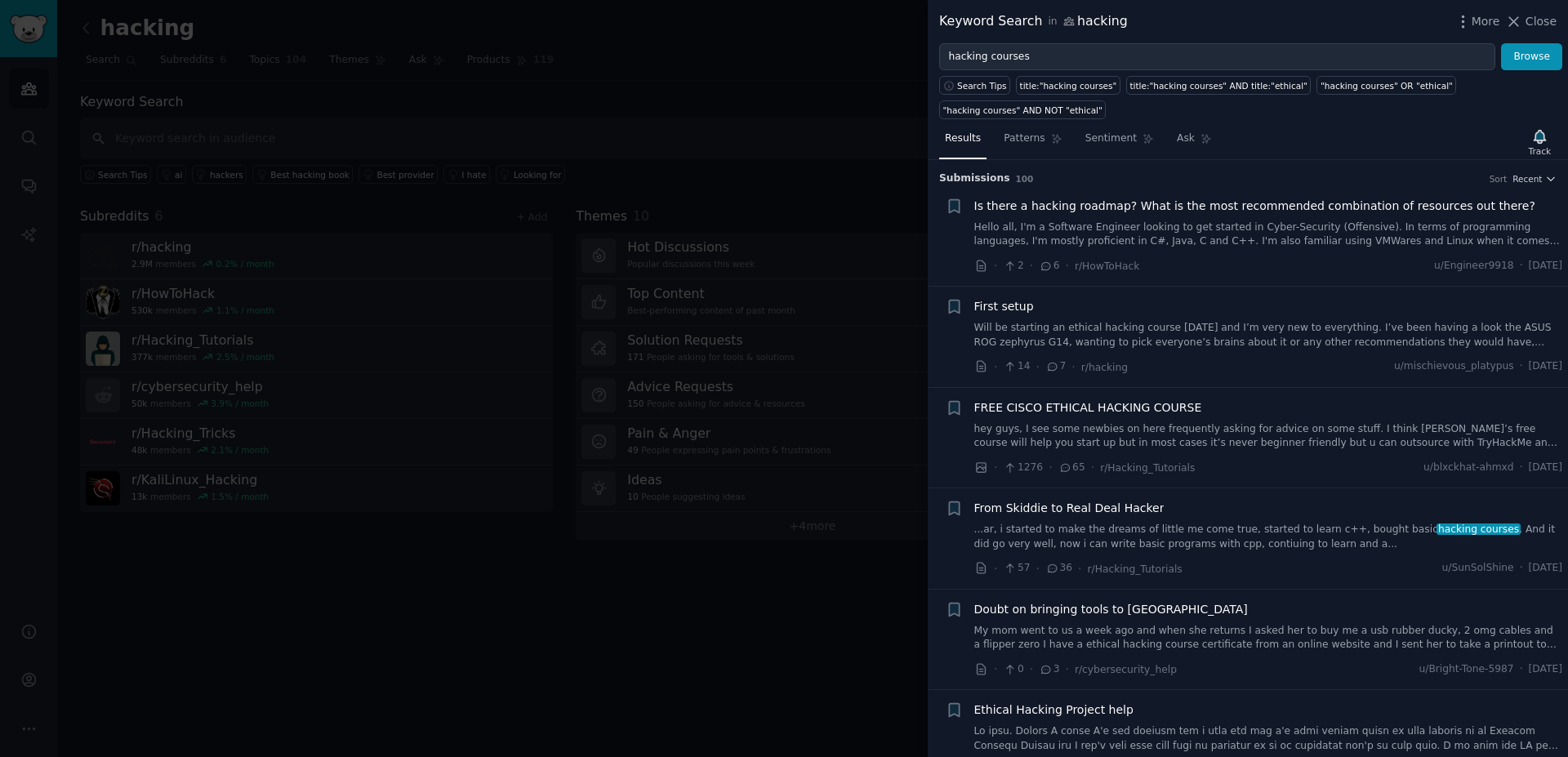
click at [1259, 366] on div "· 14 · 7 · r/hacking u/mischievous_platypus · Sun 03/08/2025" at bounding box center [1269, 367] width 589 height 18
click at [1525, 23] on button "Close" at bounding box center [1531, 22] width 52 height 18
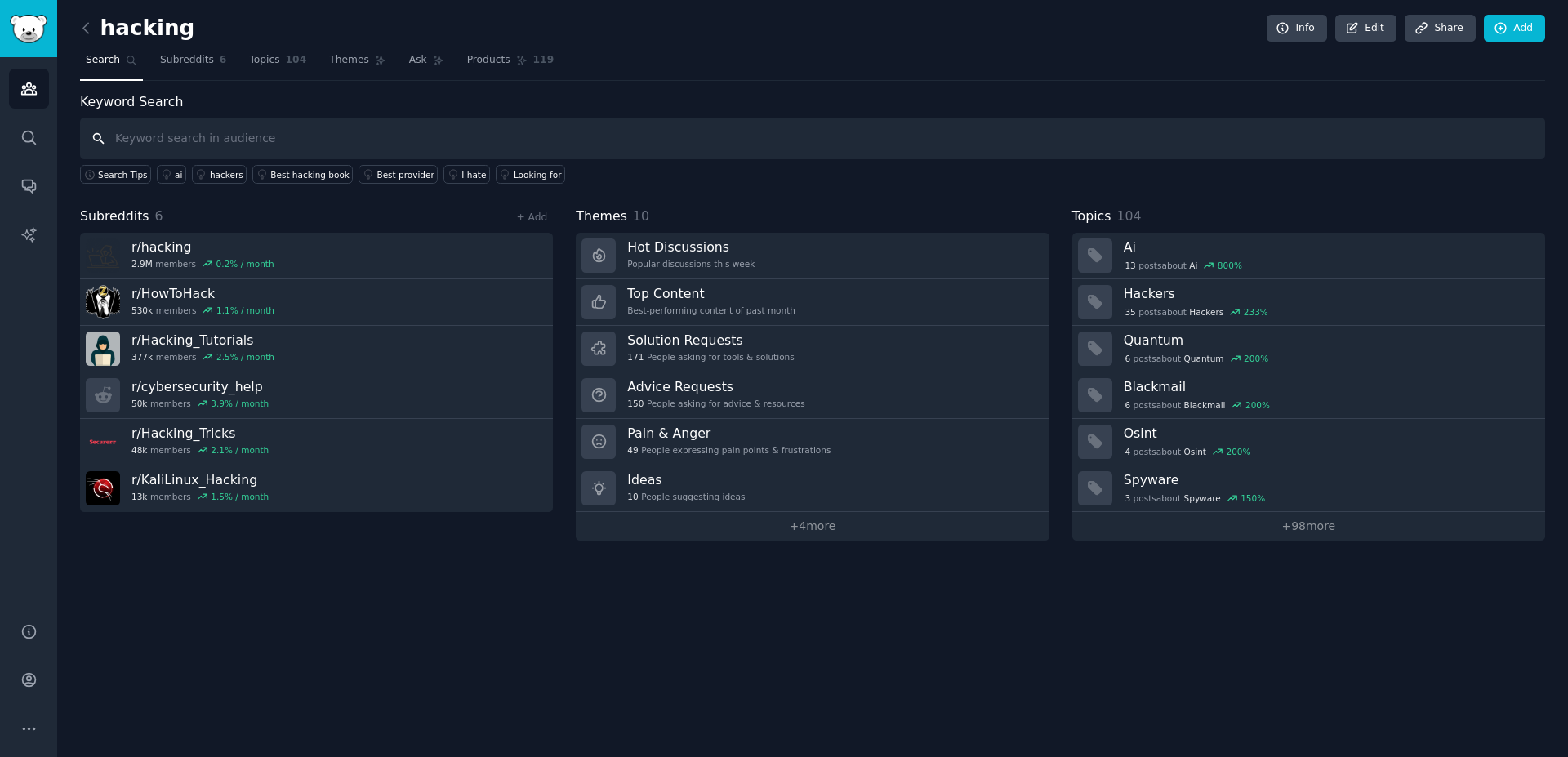
click at [283, 133] on input "text" at bounding box center [813, 139] width 1465 height 42
type input "hacking course"
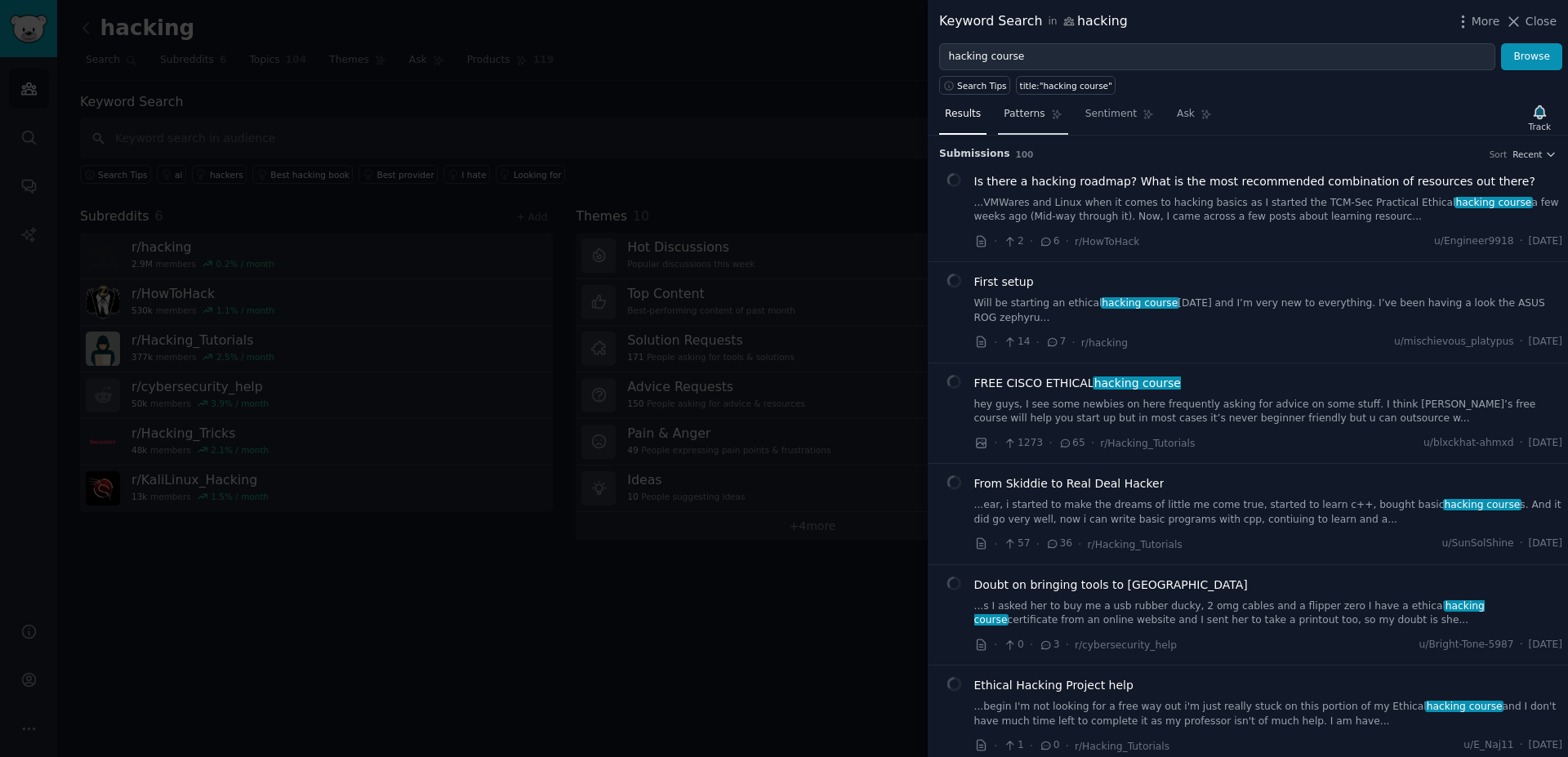
click at [1031, 124] on link "Patterns" at bounding box center [1032, 118] width 69 height 33
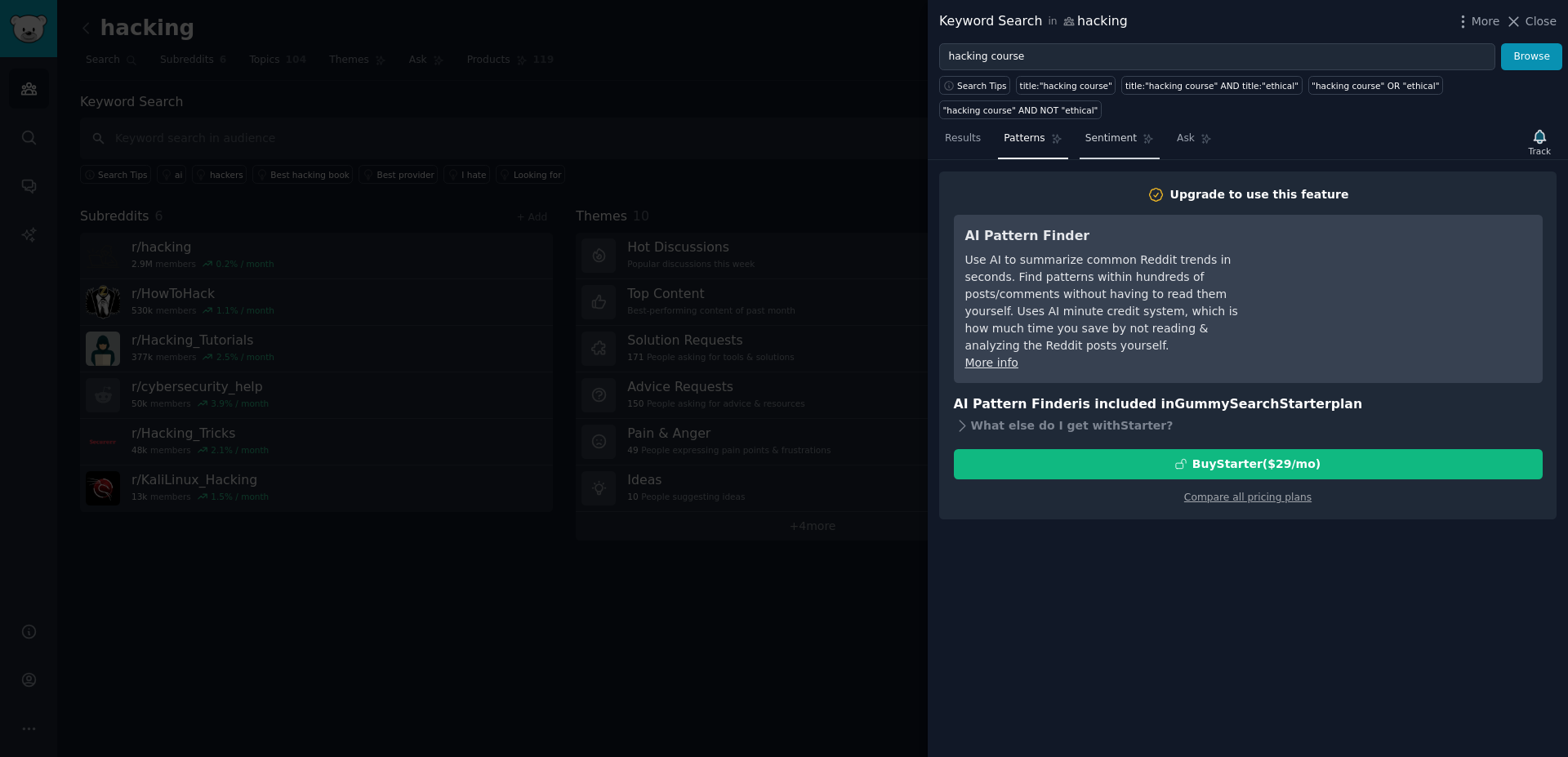
click at [1101, 131] on span "Sentiment" at bounding box center [1111, 139] width 52 height 15
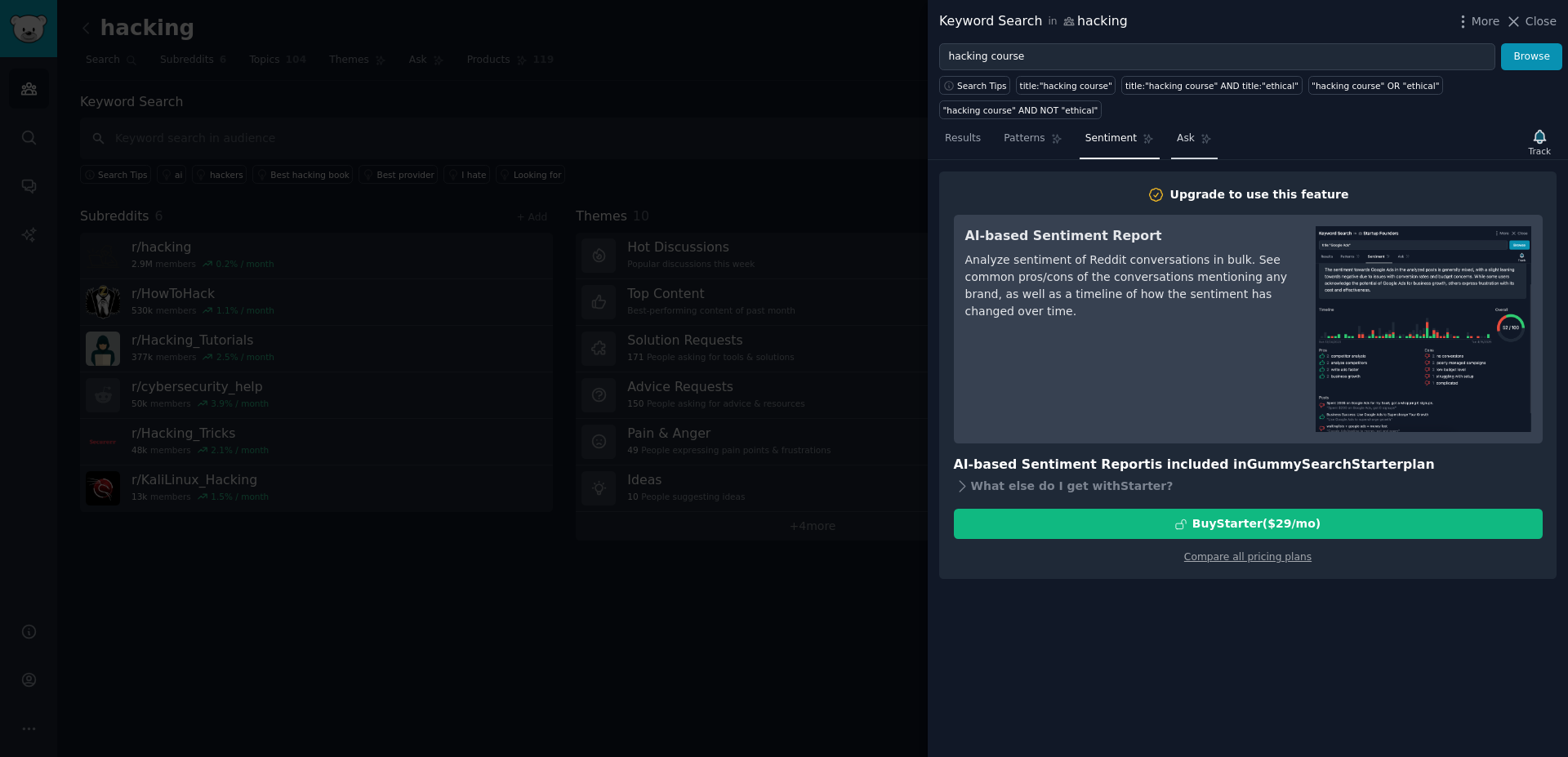
click at [1182, 125] on link "Ask" at bounding box center [1194, 142] width 47 height 33
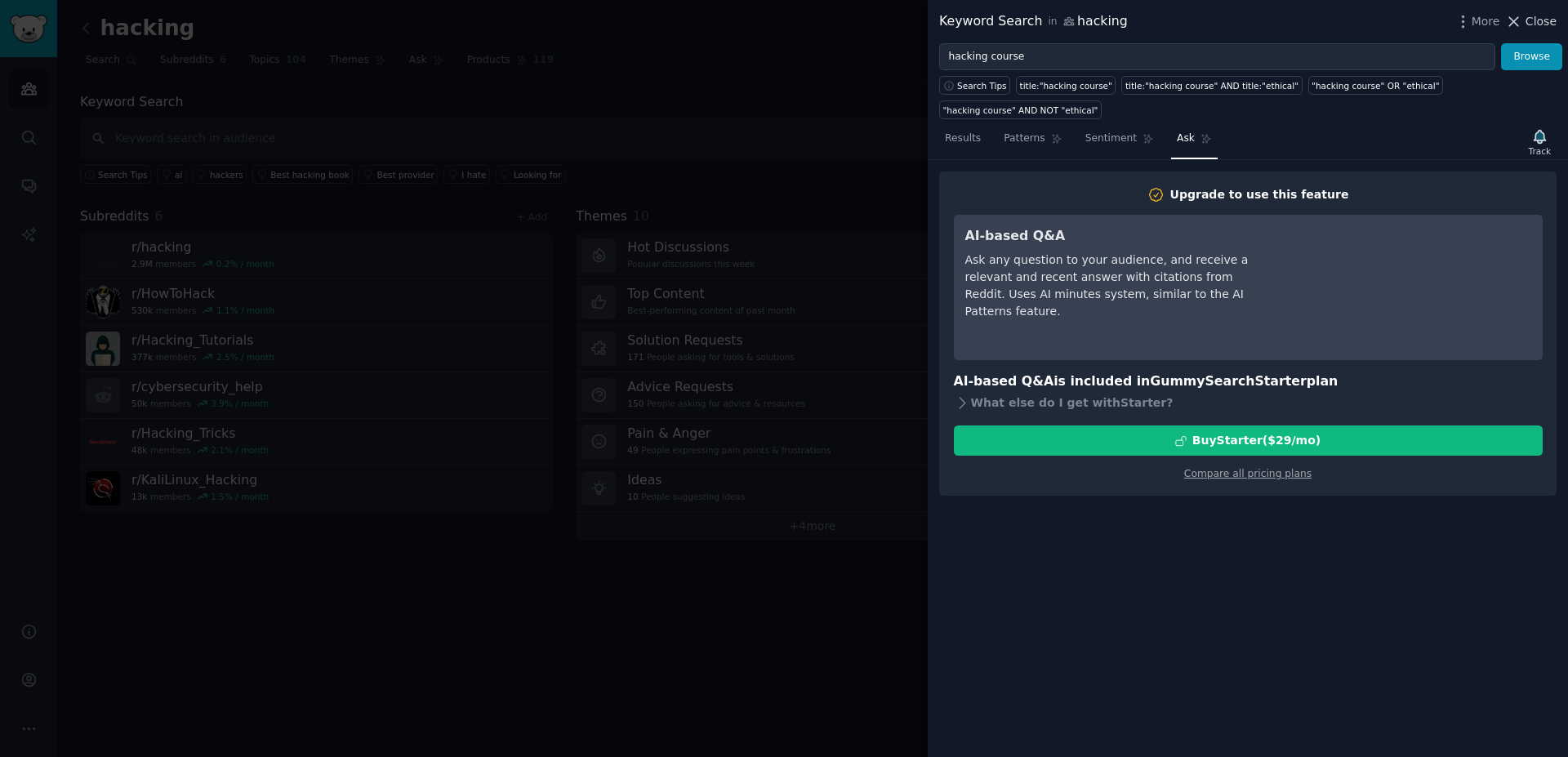
click at [1532, 27] on span "Close" at bounding box center [1540, 22] width 31 height 18
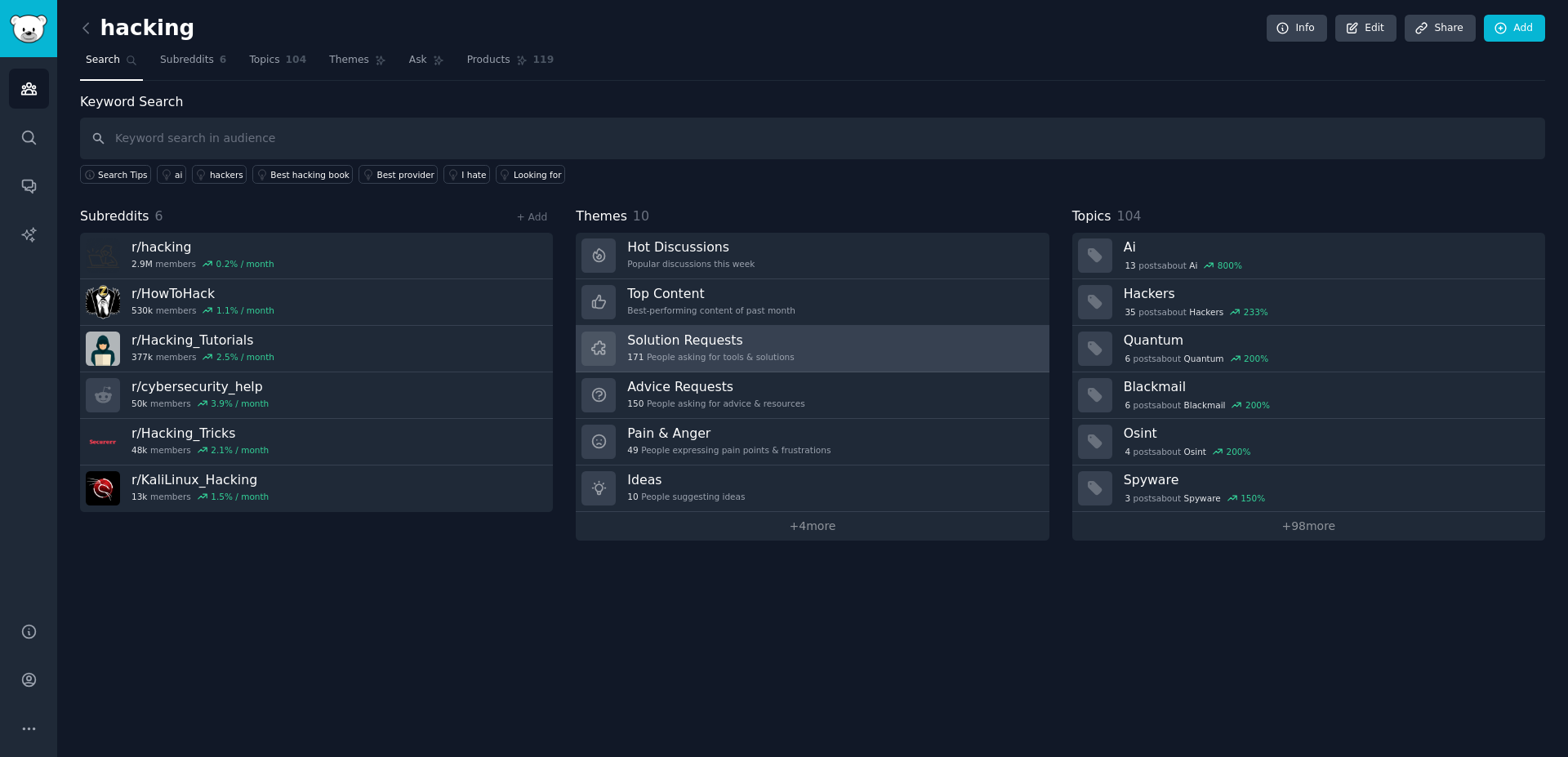
click at [774, 350] on div "Solution Requests 171 People asking for tools & solutions" at bounding box center [710, 348] width 166 height 34
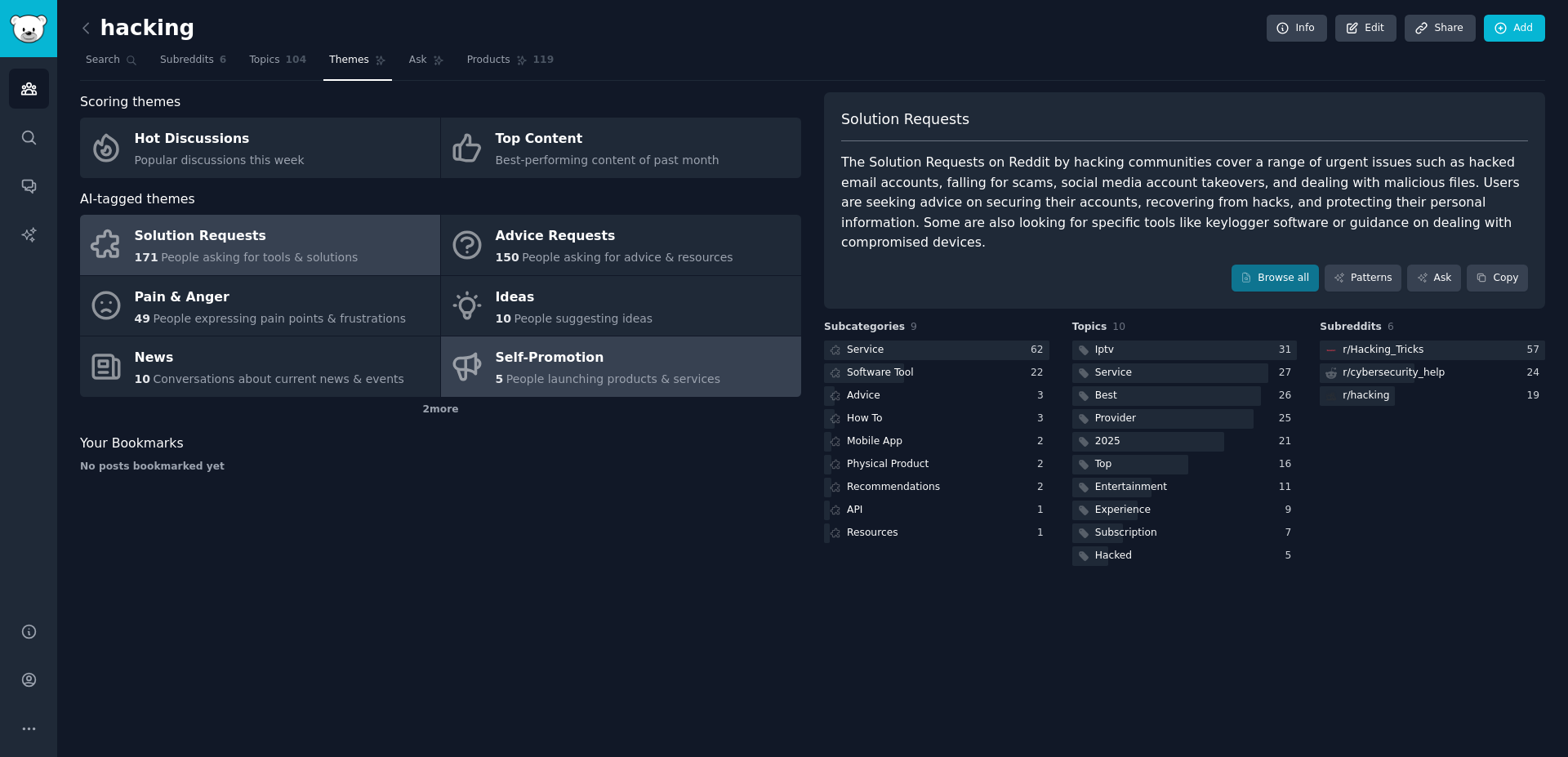
click at [730, 386] on link "Self-Promotion 5 People launching products & services" at bounding box center [621, 366] width 360 height 60
